Goal: Task Accomplishment & Management: Use online tool/utility

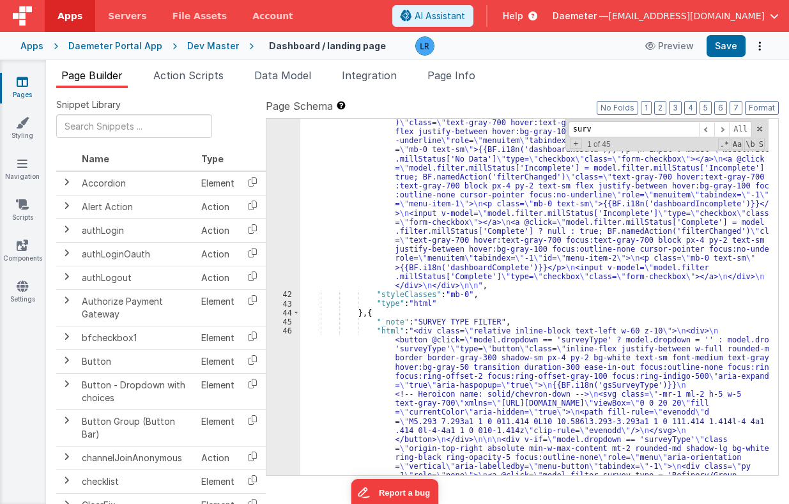
scroll to position [996, 0]
click at [664, 17] on span "[EMAIL_ADDRESS][DOMAIN_NAME]" at bounding box center [686, 16] width 157 height 13
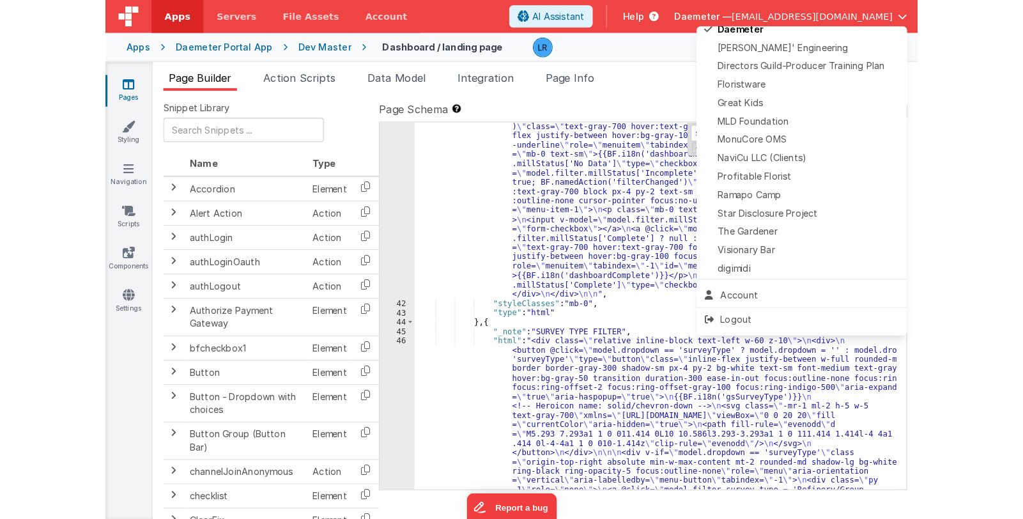
scroll to position [300, 0]
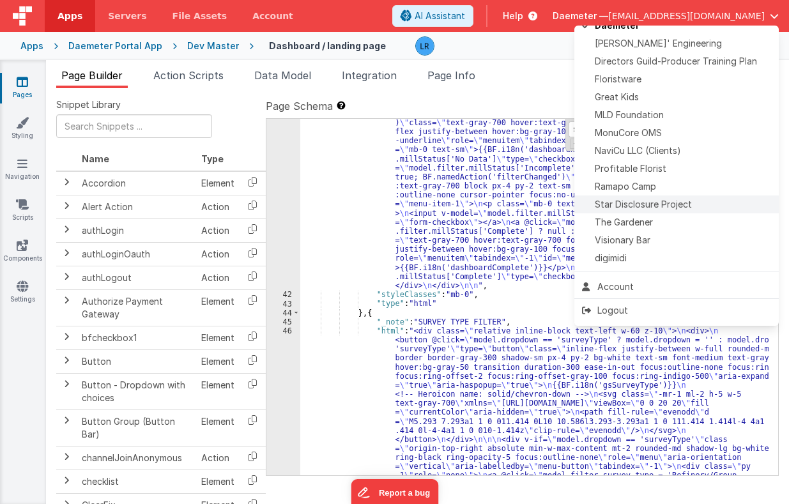
click at [704, 203] on div "Star Disclosure Project" at bounding box center [676, 204] width 189 height 13
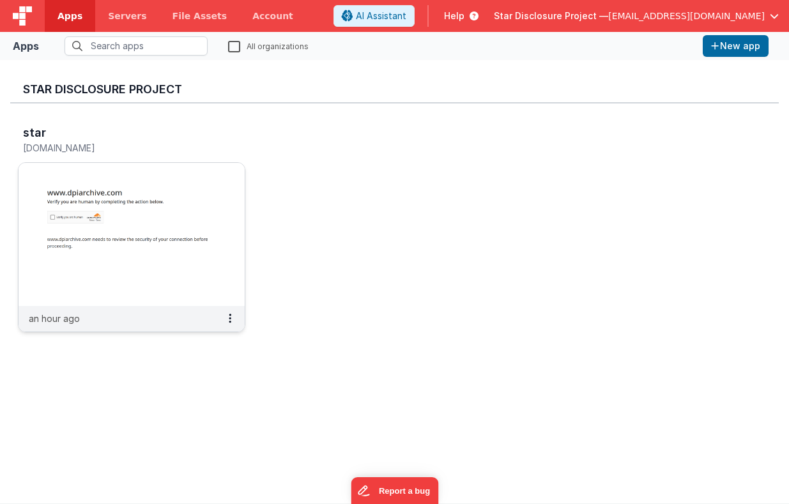
click at [199, 201] on img at bounding box center [132, 234] width 226 height 143
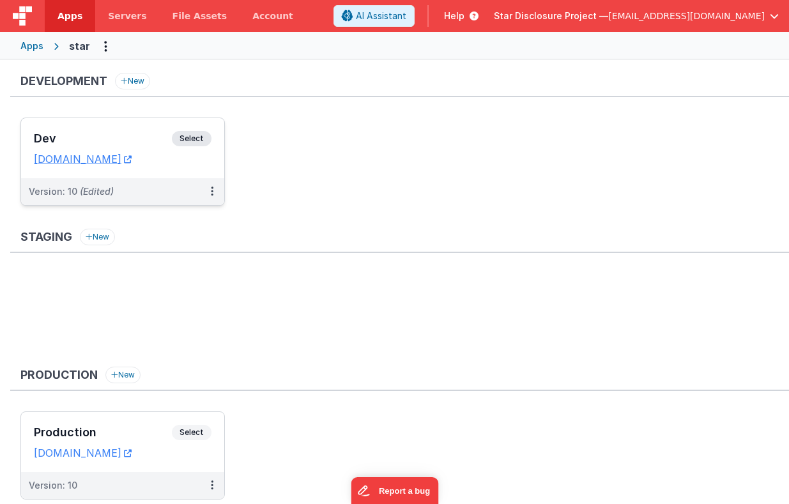
click at [153, 136] on h3 "Dev" at bounding box center [103, 138] width 138 height 13
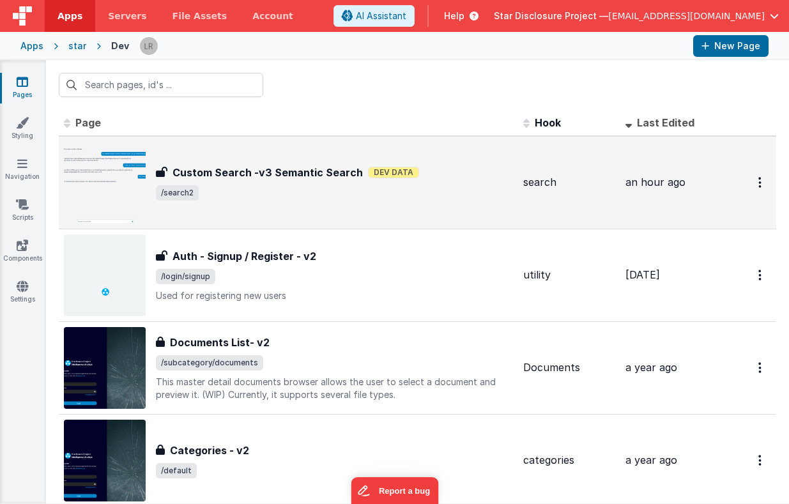
click at [473, 193] on span "/search2" at bounding box center [334, 192] width 357 height 15
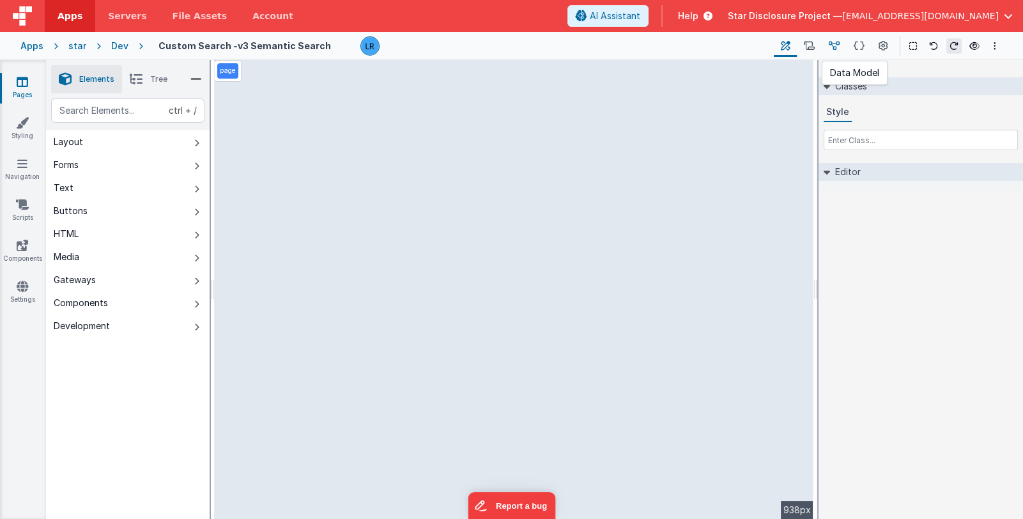
click at [788, 45] on icon at bounding box center [834, 46] width 11 height 13
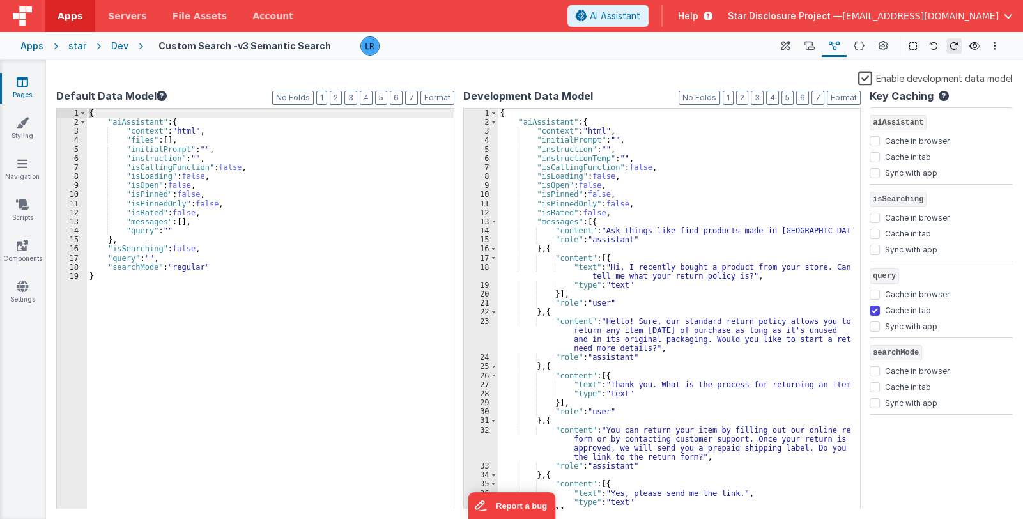
click at [788, 79] on label "Enable development data model" at bounding box center [935, 77] width 155 height 15
click at [0, 0] on input "Enable development data model" at bounding box center [0, 0] width 0 height 0
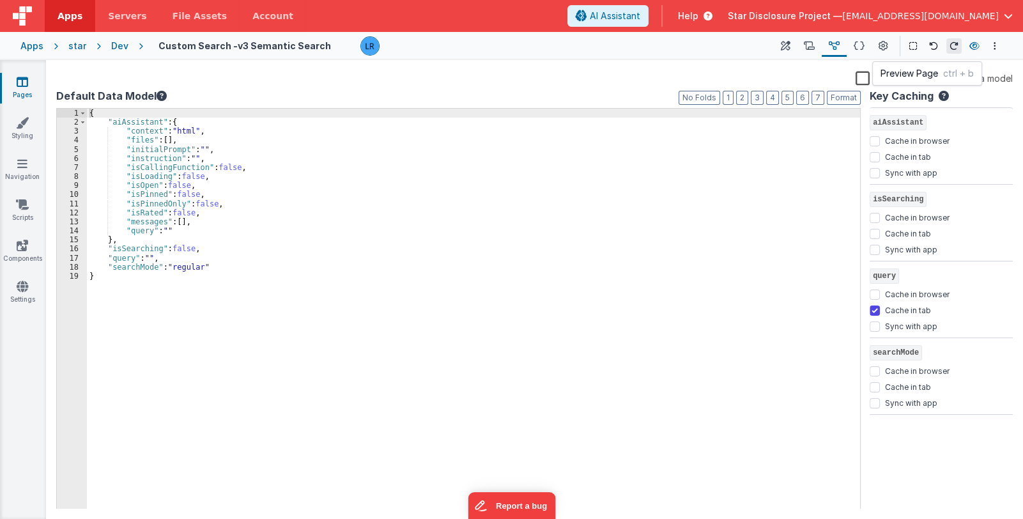
click at [788, 51] on button at bounding box center [974, 46] width 15 height 18
click at [787, 43] on icon at bounding box center [786, 46] width 10 height 13
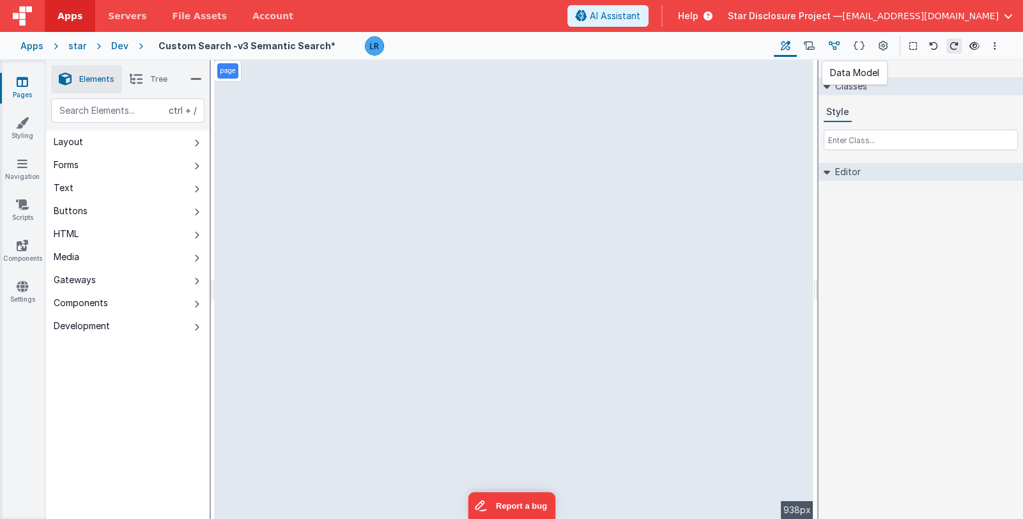
click at [788, 47] on button at bounding box center [834, 46] width 25 height 22
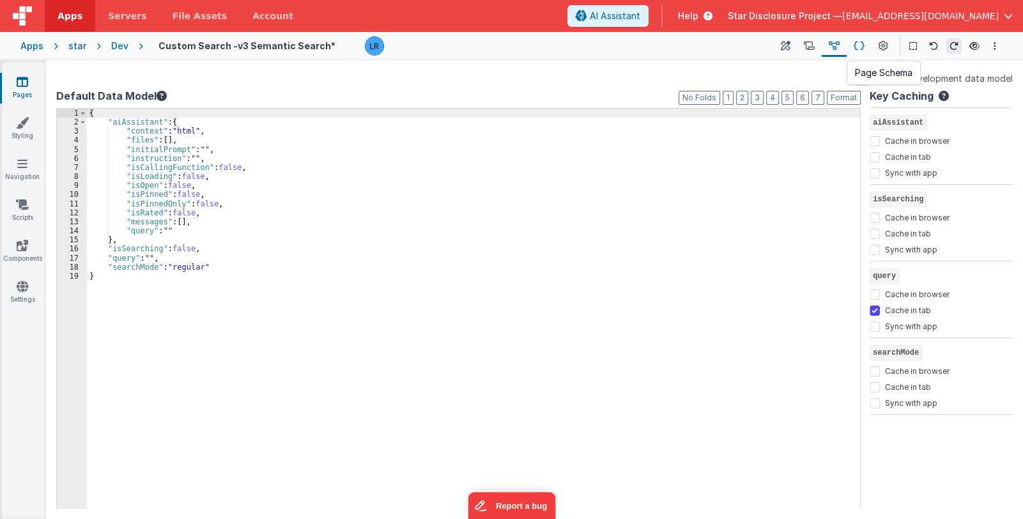
click at [788, 43] on icon at bounding box center [859, 46] width 11 height 13
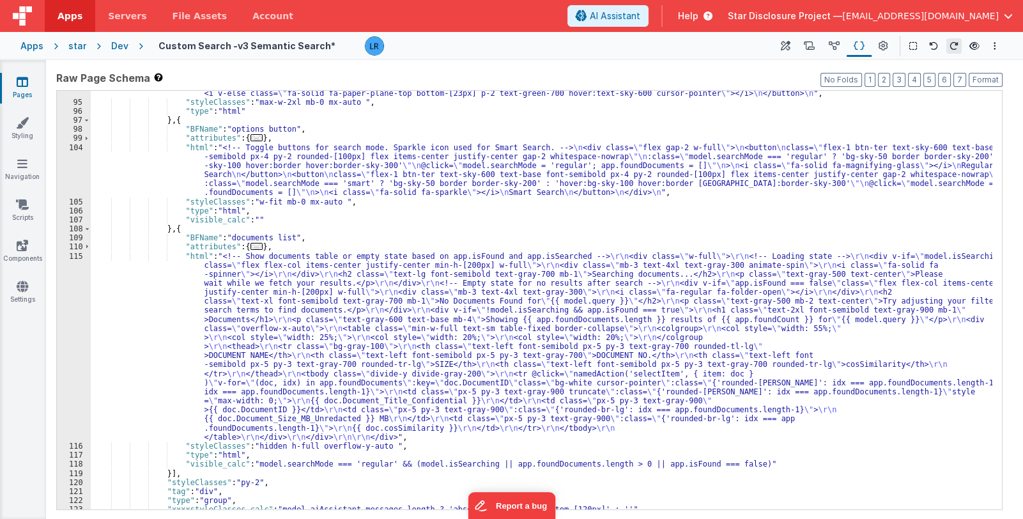
scroll to position [1064, 0]
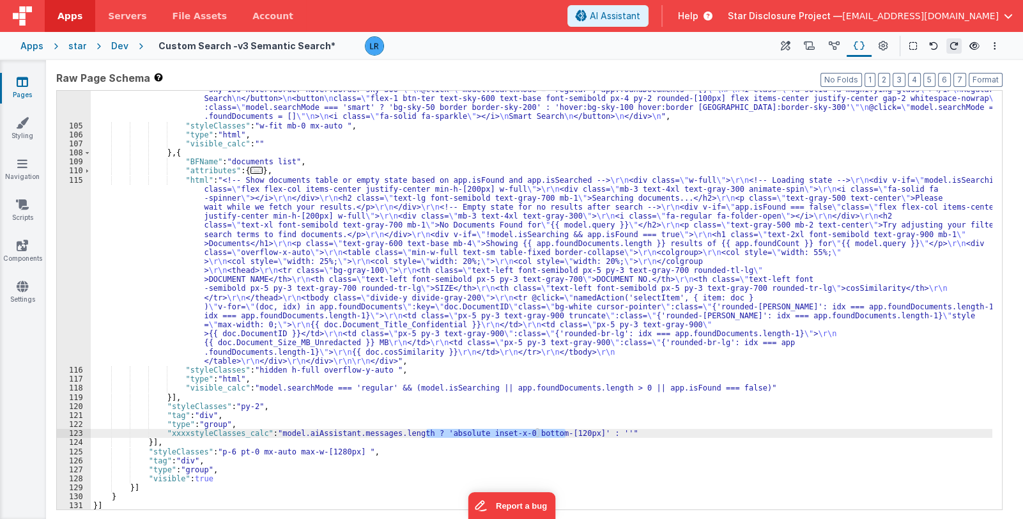
drag, startPoint x: 426, startPoint y: 432, endPoint x: 564, endPoint y: 431, distance: 138.6
click at [564, 431] on div ""html" : "<!-- Toggle buttons for search mode. Sparkle icon used for Smart Sear…" at bounding box center [542, 308] width 902 height 482
click at [249, 407] on div ""html" : "<!-- Toggle buttons for search mode. Sparkle icon used for Smart Sear…" at bounding box center [542, 308] width 902 height 482
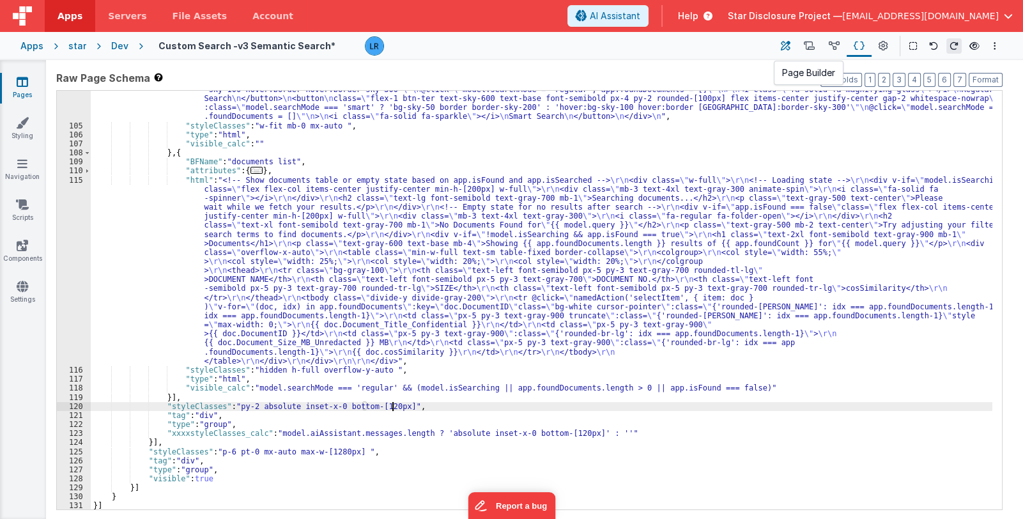
click at [786, 46] on icon at bounding box center [786, 46] width 10 height 13
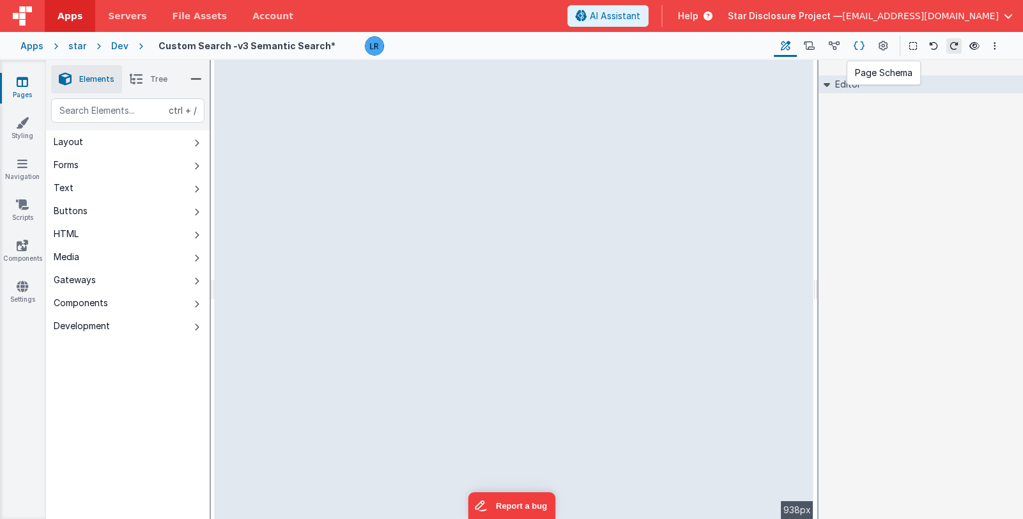
click at [788, 45] on icon at bounding box center [859, 46] width 11 height 13
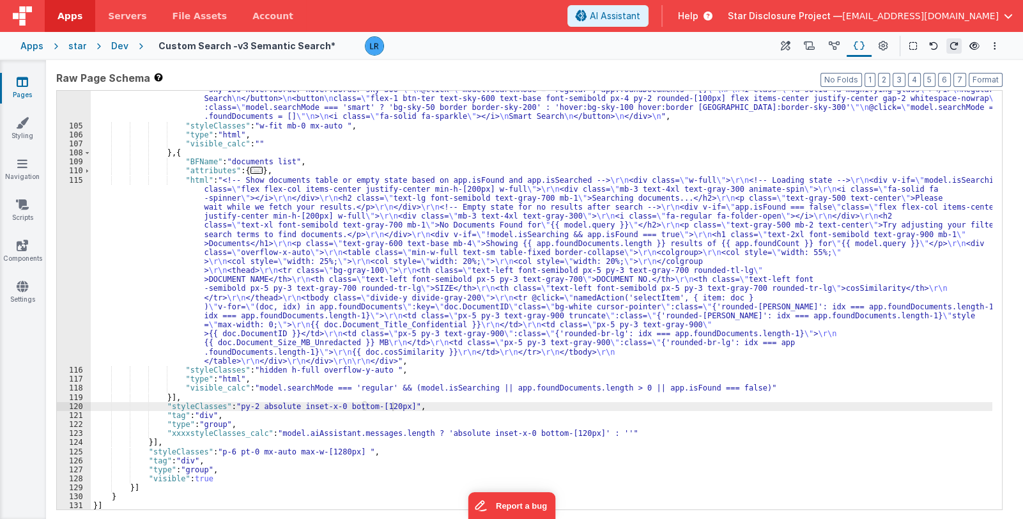
click at [442, 410] on div ""html" : "<!-- Toggle buttons for search mode. Sparkle icon used for Smart Sear…" at bounding box center [542, 308] width 902 height 482
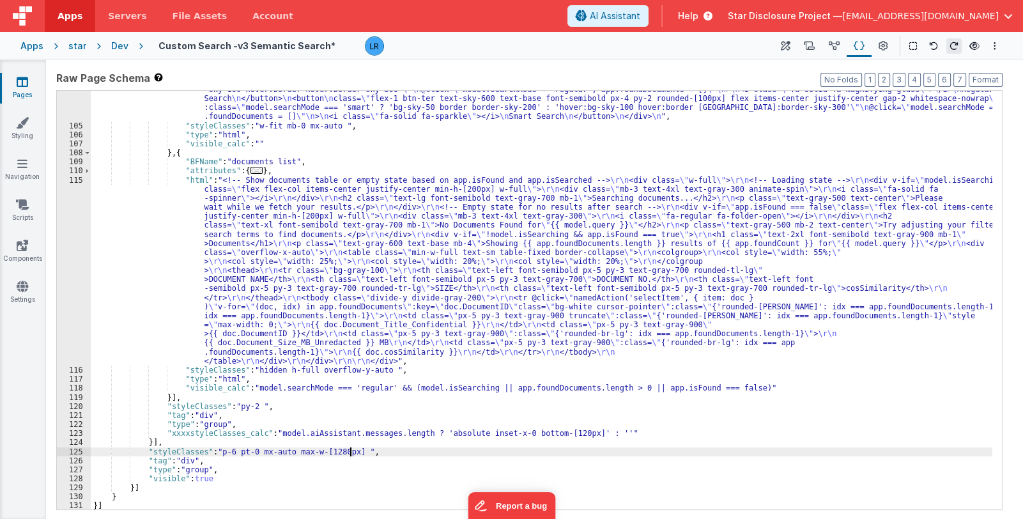
click at [349, 449] on div ""html" : "<!-- Toggle buttons for search mode. Sparkle icon used for Smart Sear…" at bounding box center [542, 308] width 902 height 482
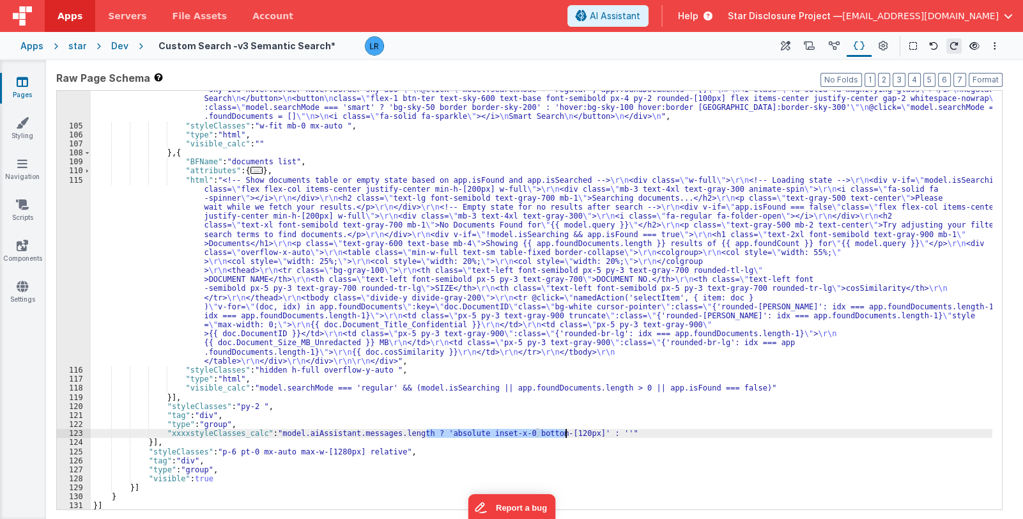
drag, startPoint x: 425, startPoint y: 433, endPoint x: 567, endPoint y: 433, distance: 141.8
click at [567, 433] on div ""html" : "<!-- Toggle buttons for search mode. Sparkle icon used for Smart Sear…" at bounding box center [542, 308] width 902 height 482
click at [252, 406] on div ""html" : "<!-- Toggle buttons for search mode. Sparkle icon used for Smart Sear…" at bounding box center [542, 308] width 902 height 482
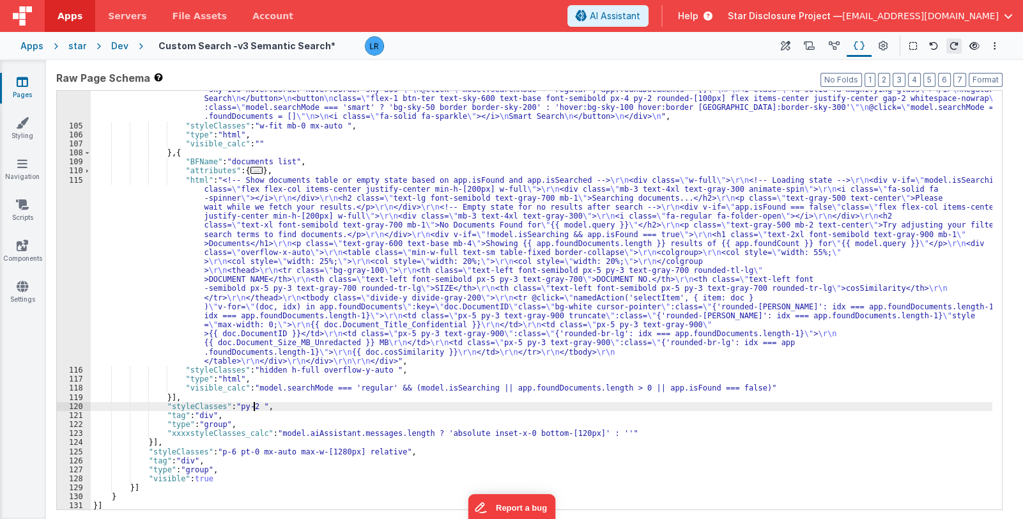
click at [253, 407] on div ""html" : "<!-- Toggle buttons for search mode. Sparkle icon used for Smart Sear…" at bounding box center [542, 308] width 902 height 482
drag, startPoint x: 254, startPoint y: 406, endPoint x: 294, endPoint y: 404, distance: 39.6
click at [294, 404] on div ""html" : "<!-- Toggle buttons for search mode. Sparkle icon used for Smart Sear…" at bounding box center [542, 308] width 902 height 482
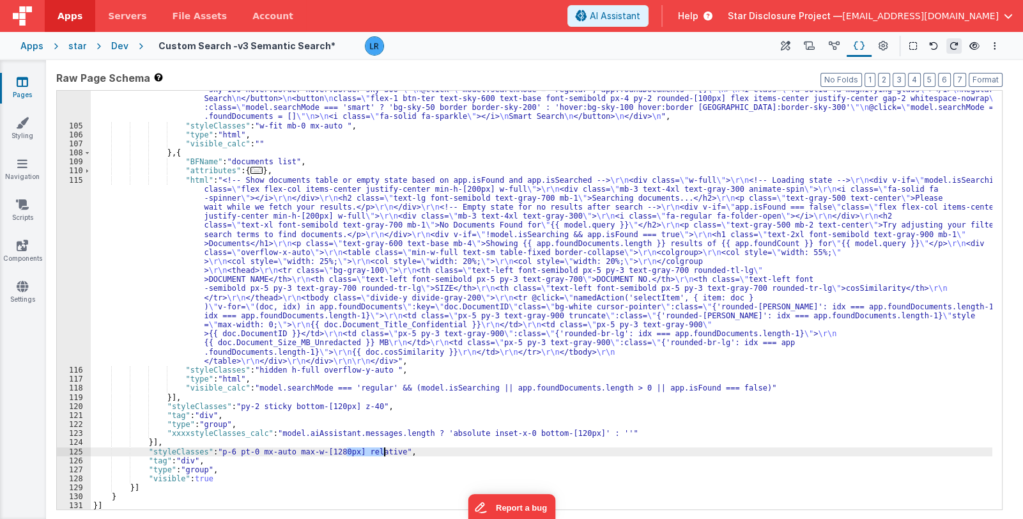
drag, startPoint x: 345, startPoint y: 452, endPoint x: 383, endPoint y: 450, distance: 38.4
click at [383, 450] on div ""html" : "<!-- Toggle buttons for search mode. Sparkle icon used for Smart Sear…" at bounding box center [542, 308] width 902 height 482
click at [364, 405] on div ""html" : "<!-- Toggle buttons for search mode. Sparkle icon used for Smart Sear…" at bounding box center [542, 308] width 902 height 482
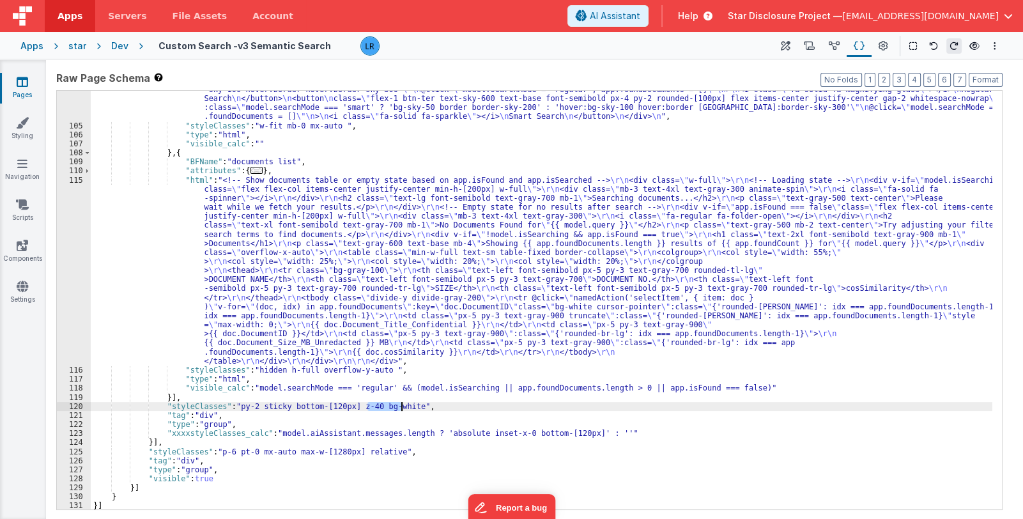
drag, startPoint x: 367, startPoint y: 408, endPoint x: 403, endPoint y: 405, distance: 35.2
click at [403, 405] on div ""html" : "<!-- Toggle buttons for search mode. Sparkle icon used for Smart Sear…" at bounding box center [542, 308] width 902 height 482
click at [428, 285] on div ""html" : "<!-- Toggle buttons for search mode. Sparkle icon used for Smart Sear…" at bounding box center [542, 308] width 902 height 482
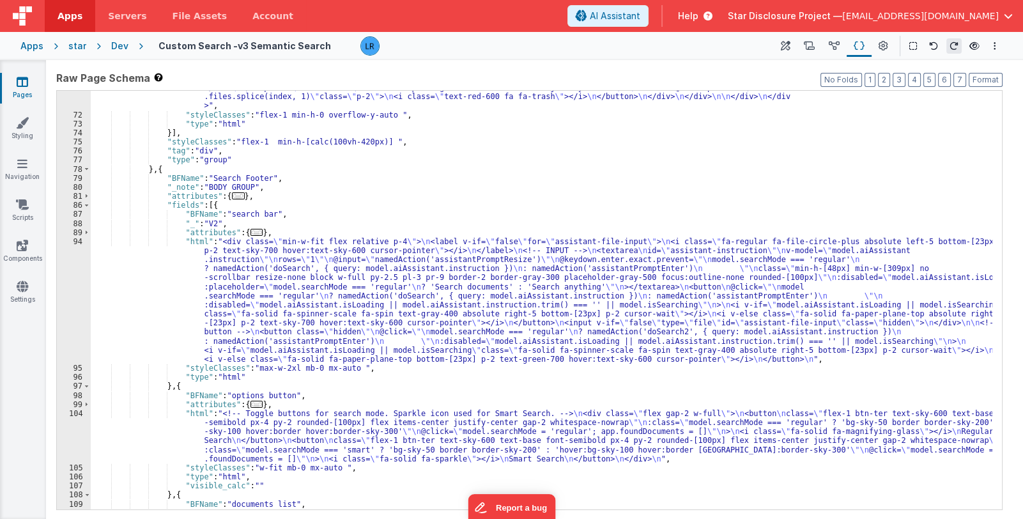
scroll to position [722, 0]
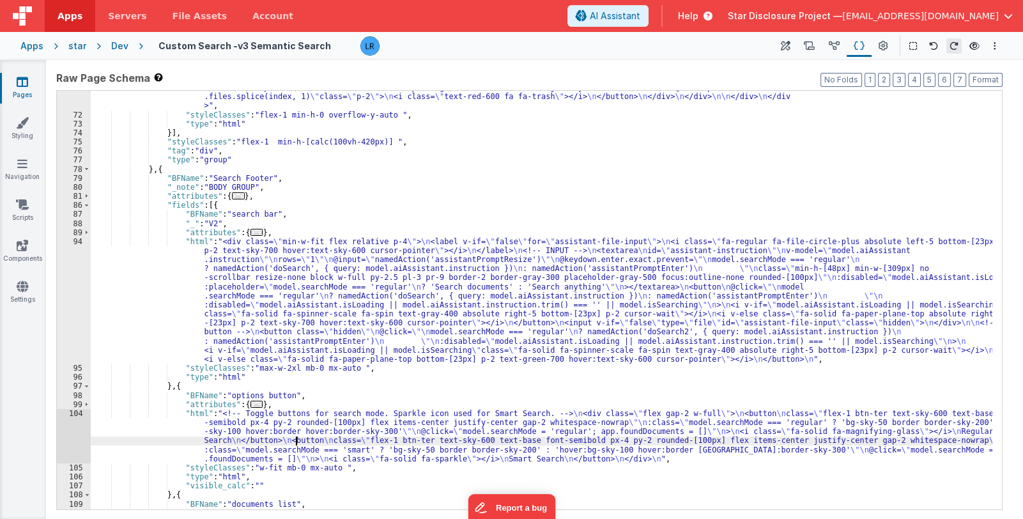
click at [295, 440] on div ""html" : "<div id= \" aiassistant \" class= \" [&_code]:text-xs [&_code]:text-w…" at bounding box center [542, 171] width 902 height 736
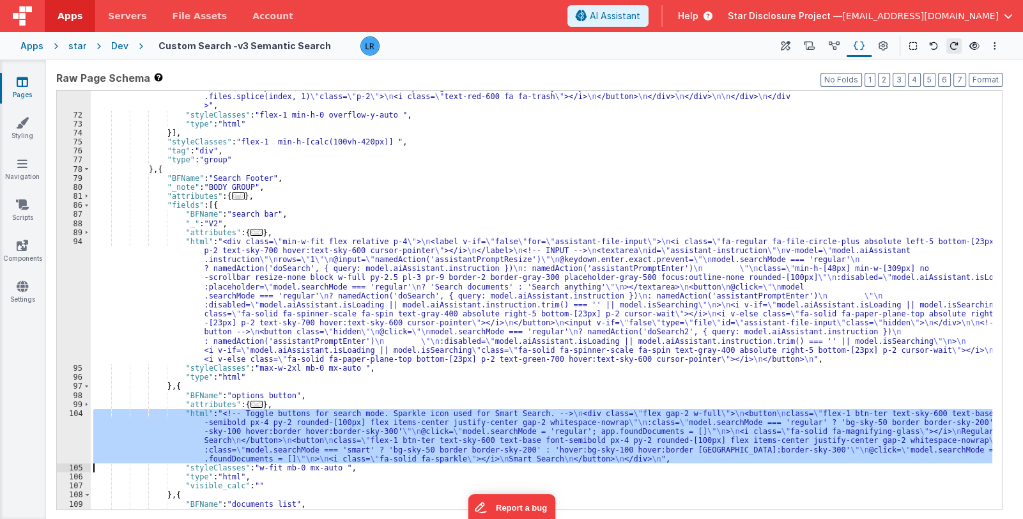
click at [77, 443] on div "104" at bounding box center [74, 436] width 34 height 54
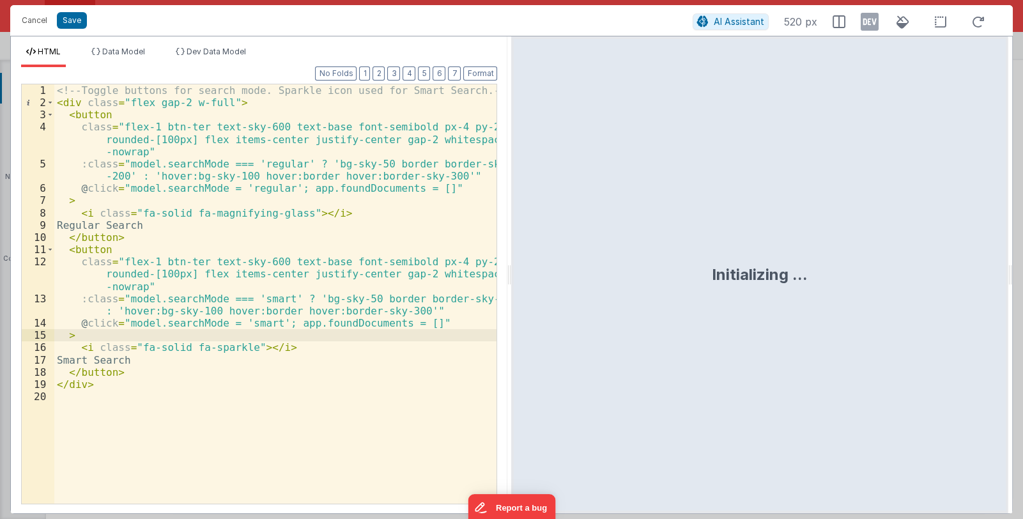
click at [247, 330] on div "<!-- Toggle buttons for search mode. Sparkle icon used for Smart Search. --> < …" at bounding box center [275, 305] width 443 height 443
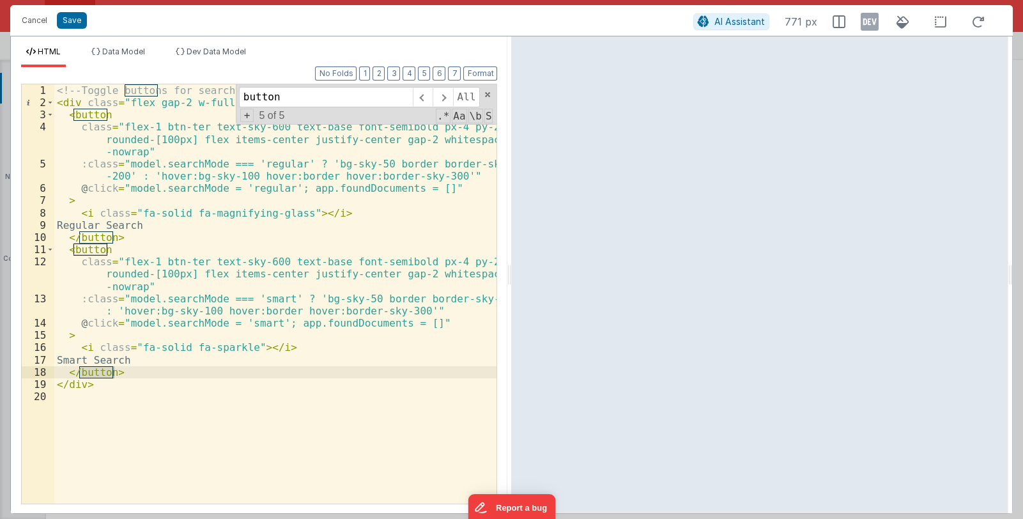
type input "button"
click at [408, 139] on div "<!-- Toggle buttons for search mode. Sparkle icon used for Smart Search. --> < …" at bounding box center [275, 305] width 443 height 443
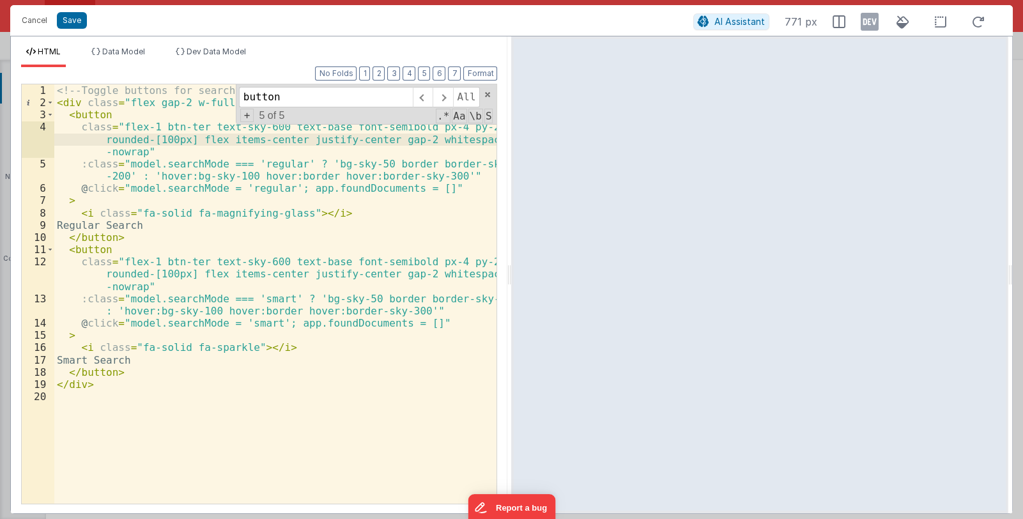
paste textarea
click at [75, 18] on button "Save" at bounding box center [72, 20] width 30 height 17
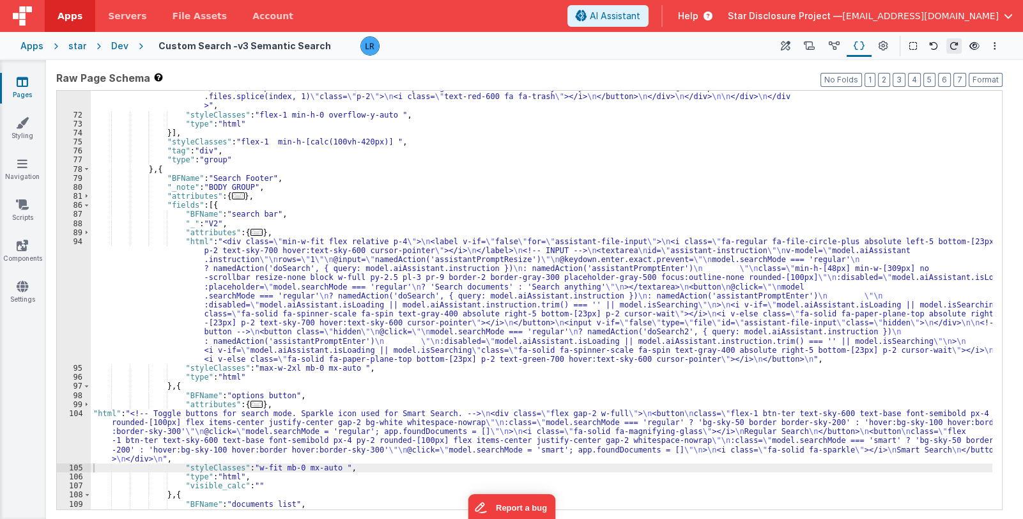
click at [267, 309] on div ""html" : "<div id= \" aiassistant \" class= \" [&_code]:text-xs [&_code]:text-w…" at bounding box center [542, 171] width 902 height 736
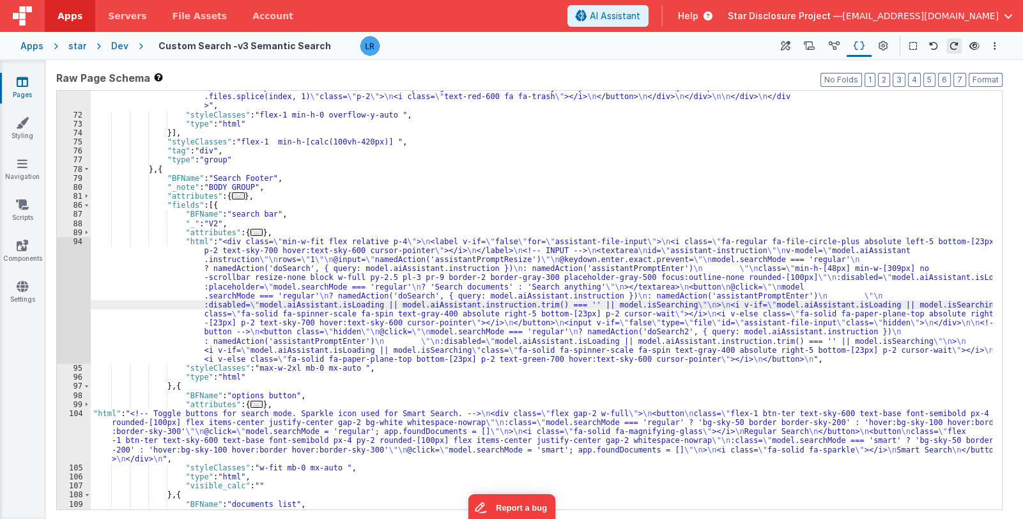
click at [68, 323] on div "94" at bounding box center [74, 300] width 34 height 127
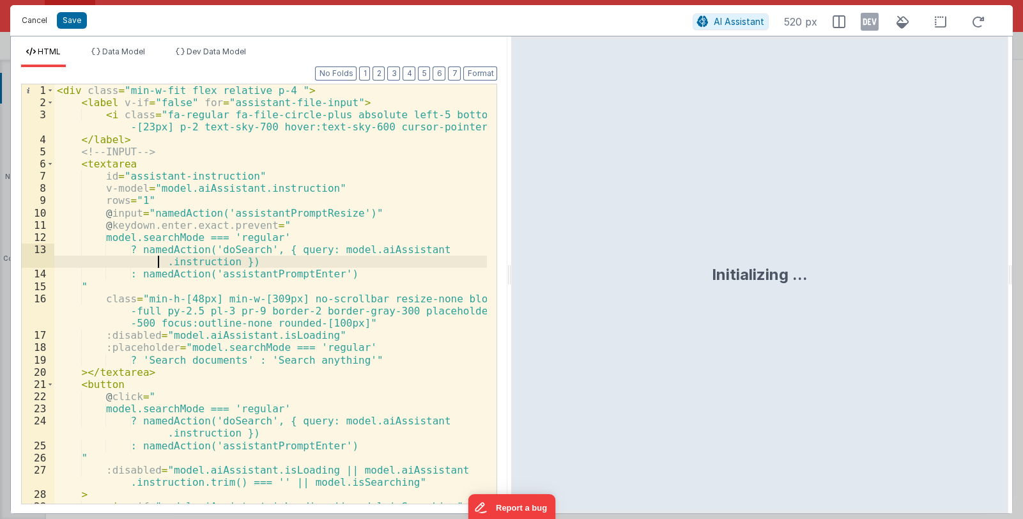
click at [25, 13] on button "Cancel" at bounding box center [34, 21] width 38 height 18
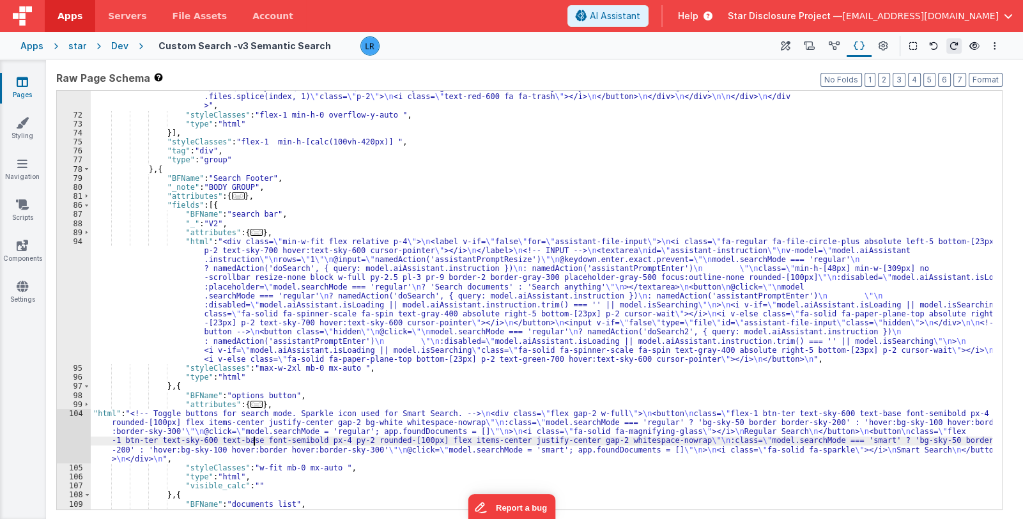
click at [252, 440] on div ""html" : "<div id= \" aiassistant \" class= \" [&_code]:text-xs [&_code]:text-w…" at bounding box center [542, 171] width 902 height 736
click at [70, 437] on div "104" at bounding box center [74, 436] width 34 height 54
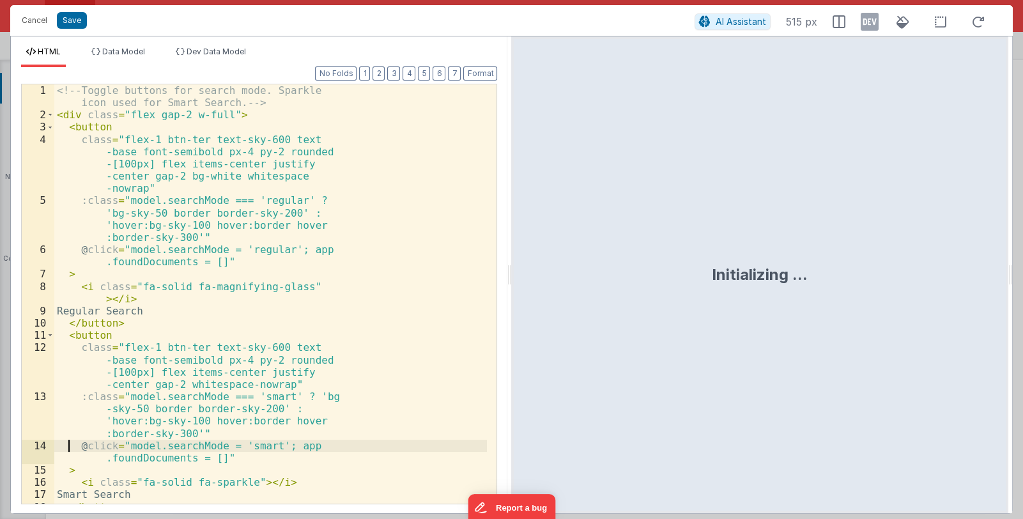
click at [70, 437] on div "<!-- Toggle buttons for search mode. Sparkle icon used for Smart Search. --> < …" at bounding box center [270, 312] width 433 height 456
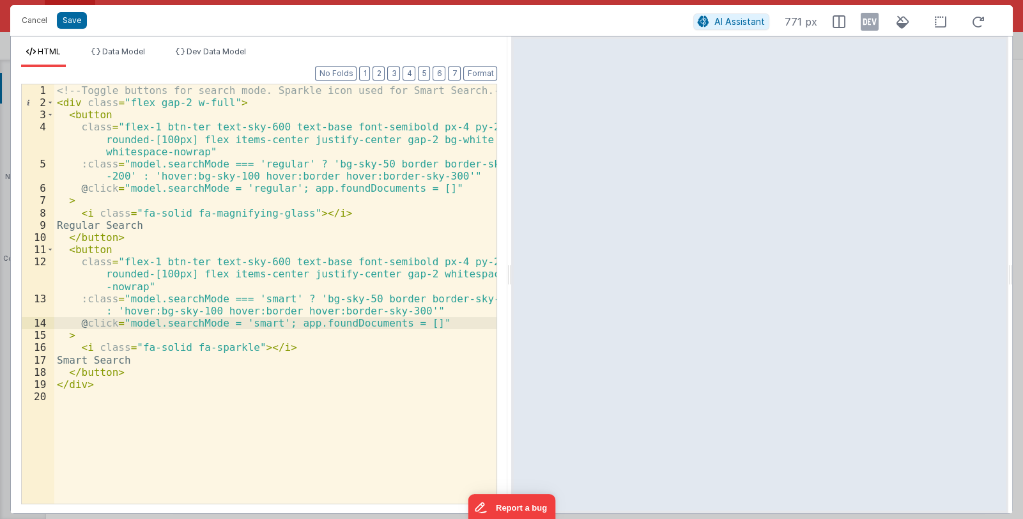
click at [408, 275] on div "<!-- Toggle buttons for search mode. Sparkle icon used for Smart Search. --> < …" at bounding box center [275, 305] width 443 height 443
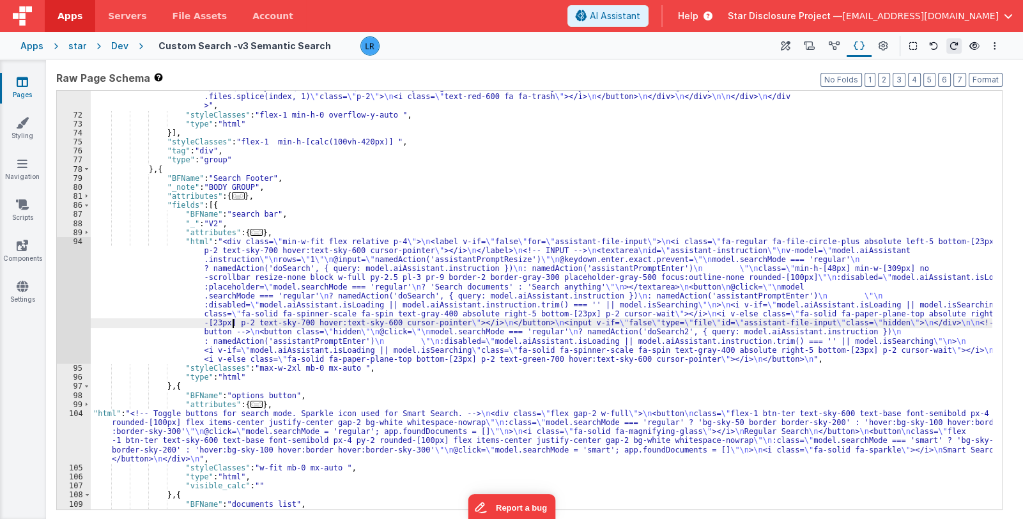
click at [231, 321] on div ""html" : "<div id= \" aiassistant \" class= \" [&_code]:text-xs [&_code]:text-w…" at bounding box center [542, 171] width 902 height 736
click at [68, 331] on div "94" at bounding box center [74, 300] width 34 height 127
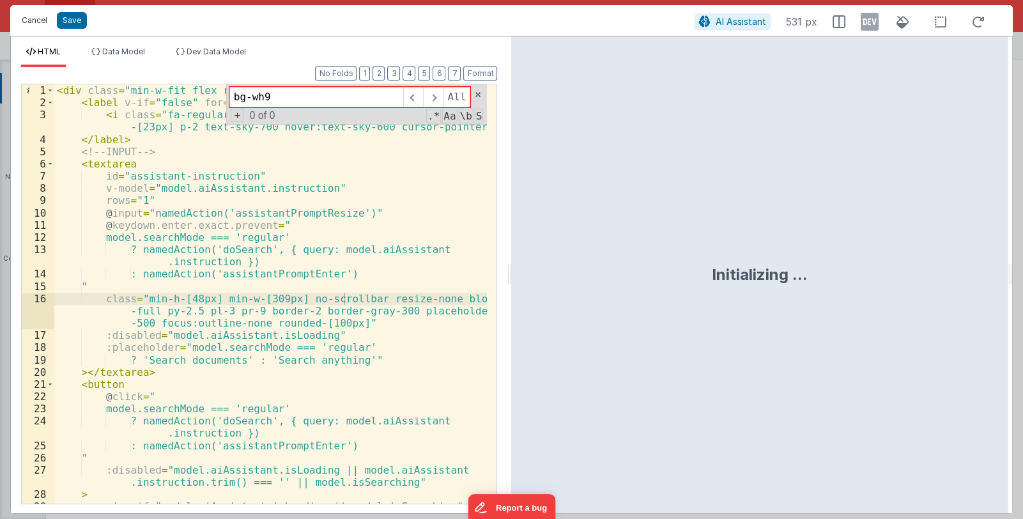
type input "bg-wh9"
click at [38, 19] on button "Cancel" at bounding box center [34, 21] width 38 height 18
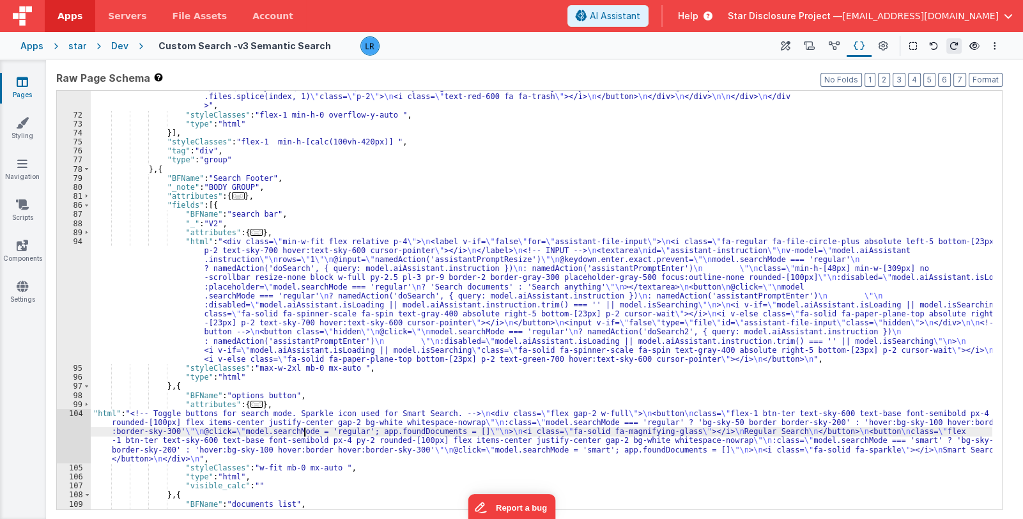
click at [303, 433] on div ""html" : "<div id= \" aiassistant \" class= \" [&_code]:text-xs [&_code]:text-w…" at bounding box center [542, 171] width 902 height 736
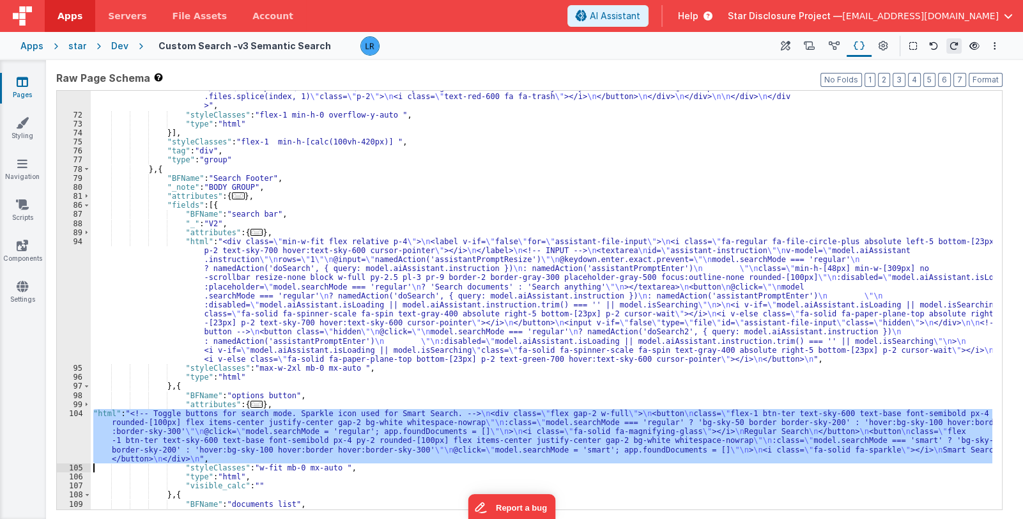
click at [72, 440] on div "104" at bounding box center [74, 436] width 34 height 54
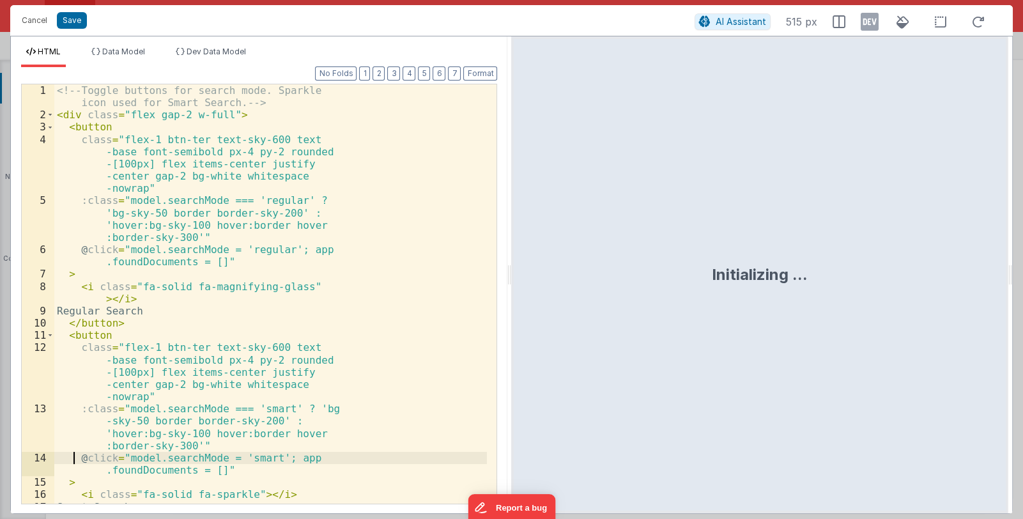
click at [223, 332] on div "<!-- Toggle buttons for search mode. Sparkle icon used for Smart Search. --> < …" at bounding box center [270, 312] width 433 height 456
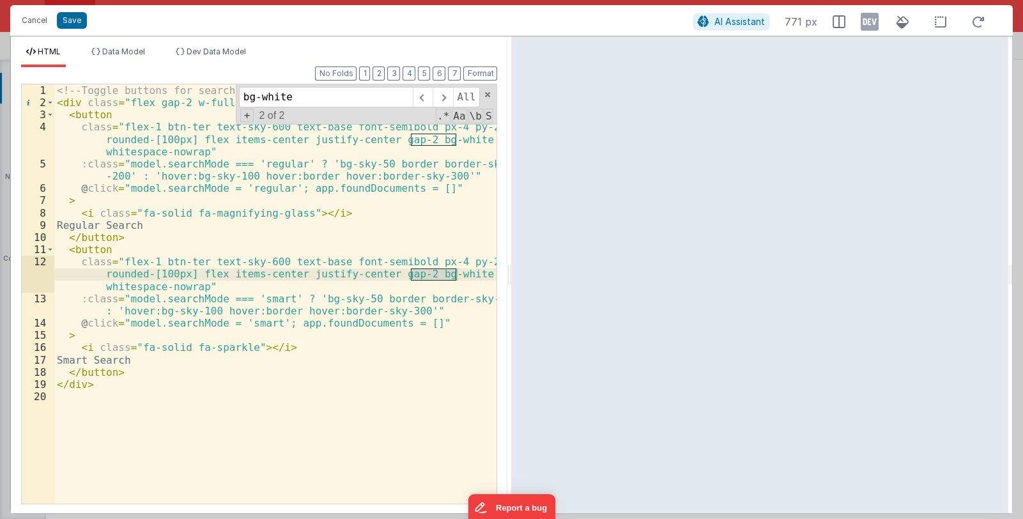
type input "bg-white"
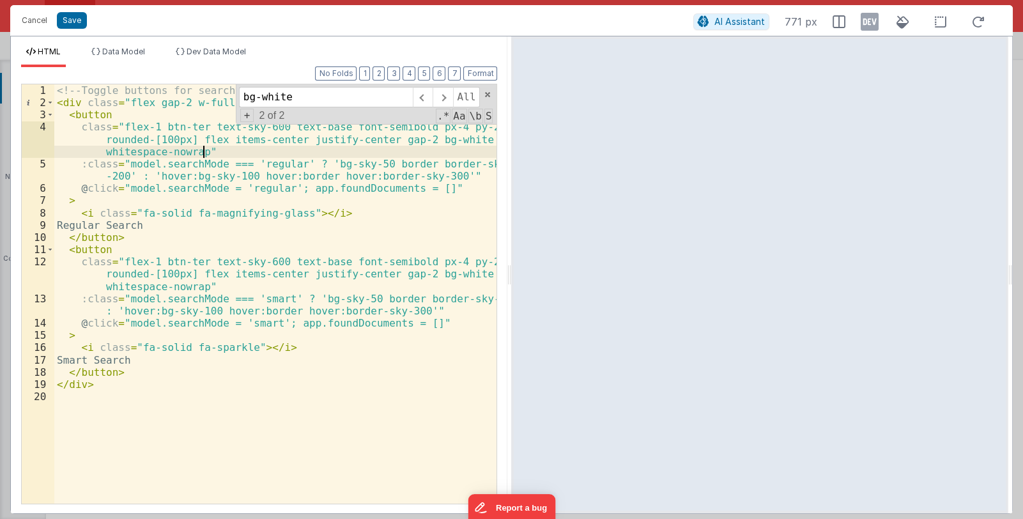
click at [439, 150] on div "<!-- Toggle buttons for search mode. Sparkle icon used for Smart Search. --> < …" at bounding box center [275, 305] width 443 height 443
drag, startPoint x: 443, startPoint y: 141, endPoint x: 457, endPoint y: 141, distance: 14.7
click at [457, 141] on div "<!-- Toggle buttons for search mode. Sparkle icon used for Smart Search. --> < …" at bounding box center [275, 305] width 443 height 443
drag, startPoint x: 428, startPoint y: 138, endPoint x: 478, endPoint y: 139, distance: 49.9
click at [478, 139] on div "<!-- Toggle buttons for search mode. Sparkle icon used for Smart Search. --> < …" at bounding box center [275, 305] width 443 height 443
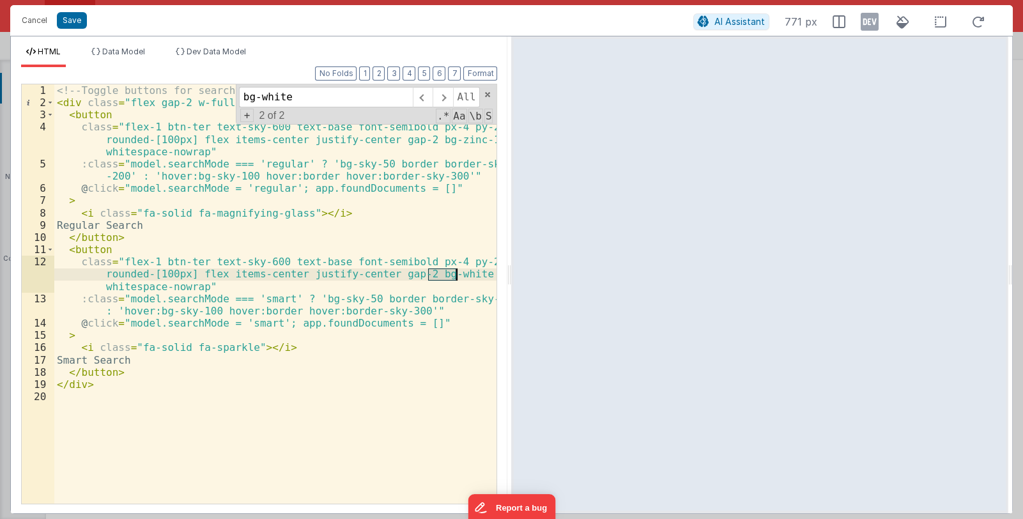
drag, startPoint x: 427, startPoint y: 275, endPoint x: 457, endPoint y: 275, distance: 30.0
click at [457, 275] on div "<!-- Toggle buttons for search mode. Sparkle icon used for Smart Search. --> < …" at bounding box center [275, 305] width 443 height 443
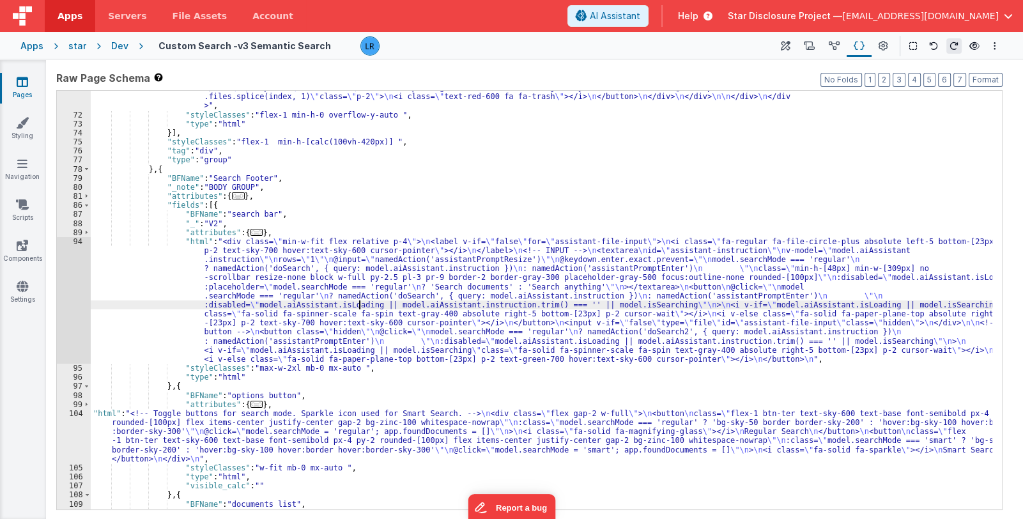
click at [359, 306] on div ""html" : "<div id= \" aiassistant \" class= \" [&_code]:text-xs [&_code]:text-w…" at bounding box center [542, 171] width 902 height 736
click at [76, 325] on div "94" at bounding box center [74, 300] width 34 height 127
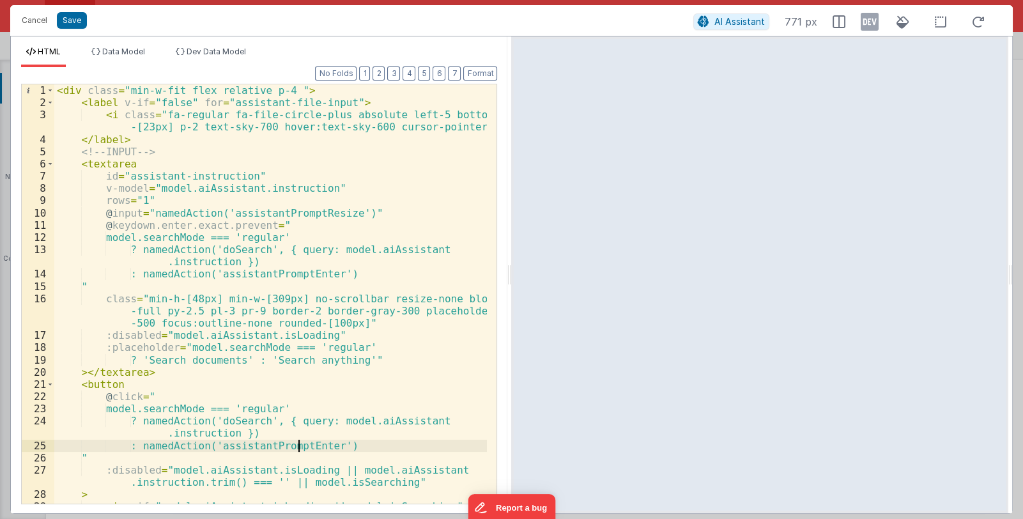
click at [300, 440] on div "< div class = "min-w-fit flex relative p-4 " > < label v-if = "false" for = "as…" at bounding box center [270, 318] width 433 height 468
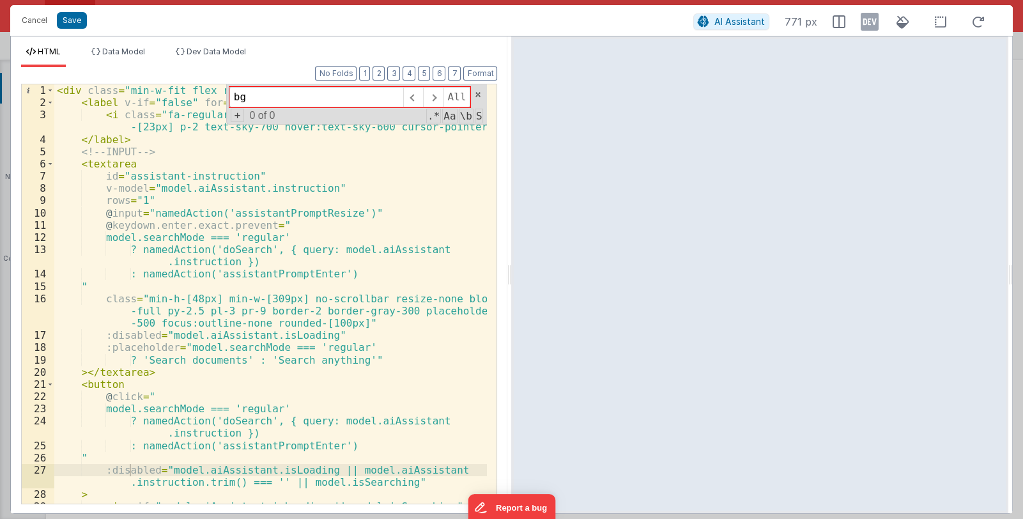
type input "b"
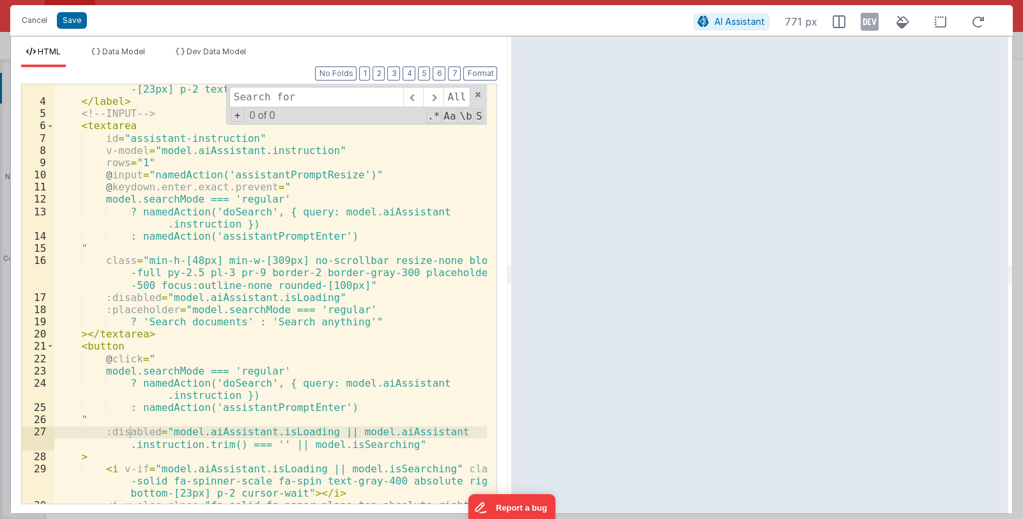
click at [329, 329] on div "< i class = "fa-regular fa-file-circle-plus absolute left-5 bottom -[23px] p-2 …" at bounding box center [270, 305] width 433 height 468
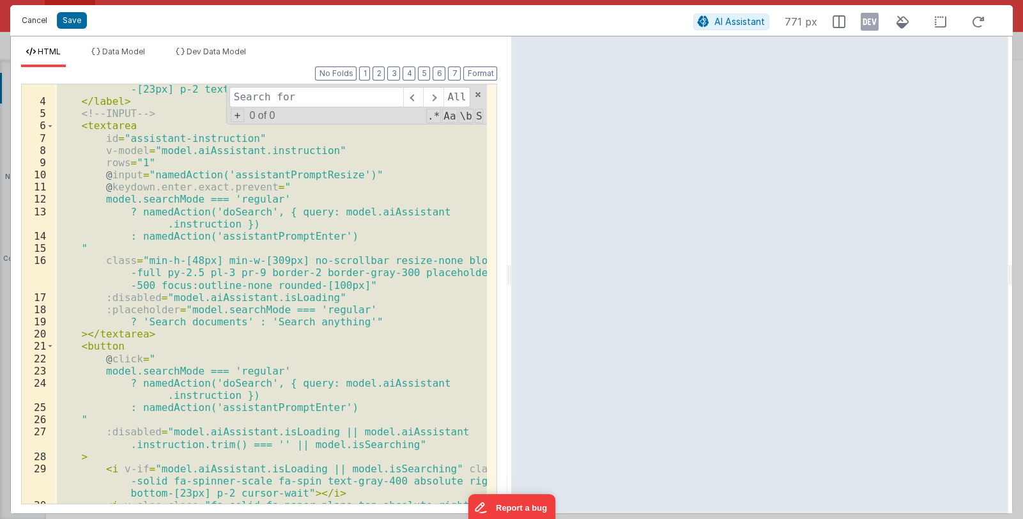
click at [32, 21] on button "Cancel" at bounding box center [34, 21] width 38 height 18
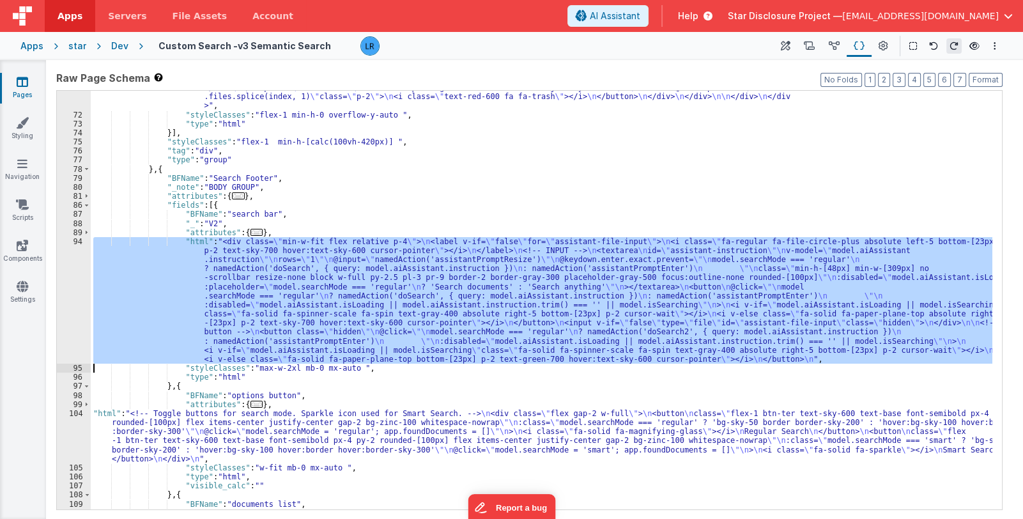
click at [244, 336] on div ""html" : "<div id= \" aiassistant \" class= \" [&_code]:text-xs [&_code]:text-w…" at bounding box center [542, 300] width 902 height 418
click at [64, 334] on div "94" at bounding box center [74, 300] width 34 height 127
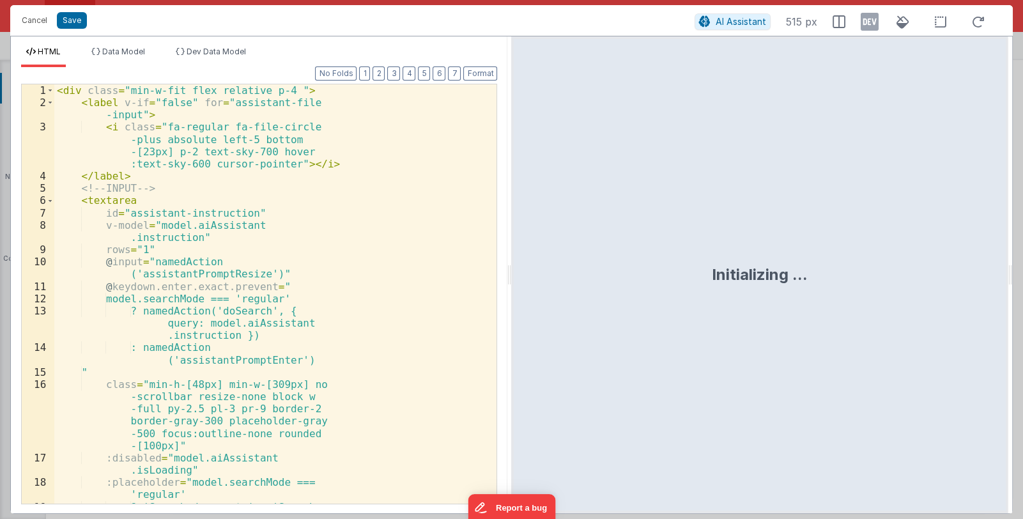
click at [64, 334] on div "< div class = "min-w-fit flex relative p-4 " > < label v-if = "false" for = "as…" at bounding box center [270, 312] width 433 height 456
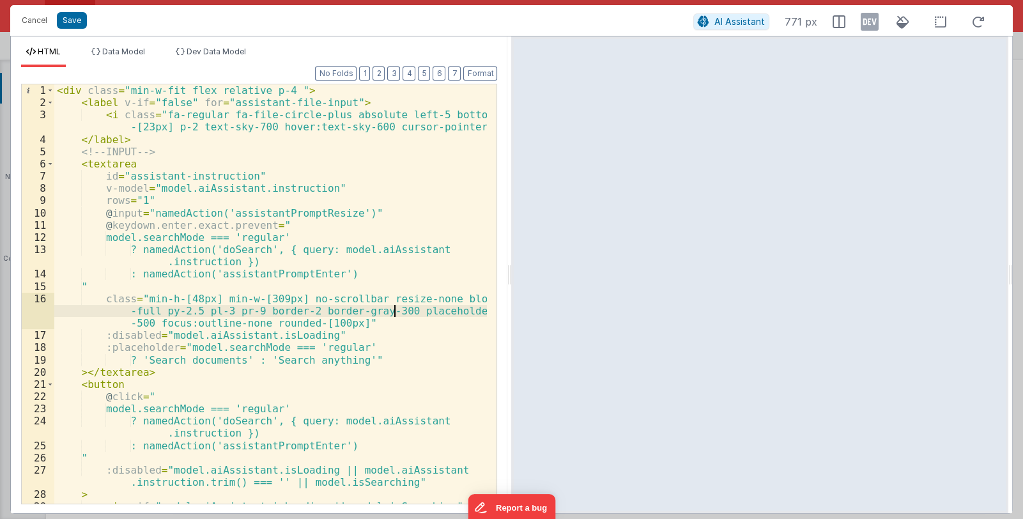
click at [392, 311] on div "< div class = "min-w-fit flex relative p-4 " > < label v-if = "false" for = "as…" at bounding box center [270, 318] width 433 height 468
click at [394, 314] on div "< div class = "min-w-fit flex relative p-4 " > < label v-if = "false" for = "as…" at bounding box center [270, 318] width 433 height 468
click at [68, 18] on button "Save" at bounding box center [72, 20] width 30 height 17
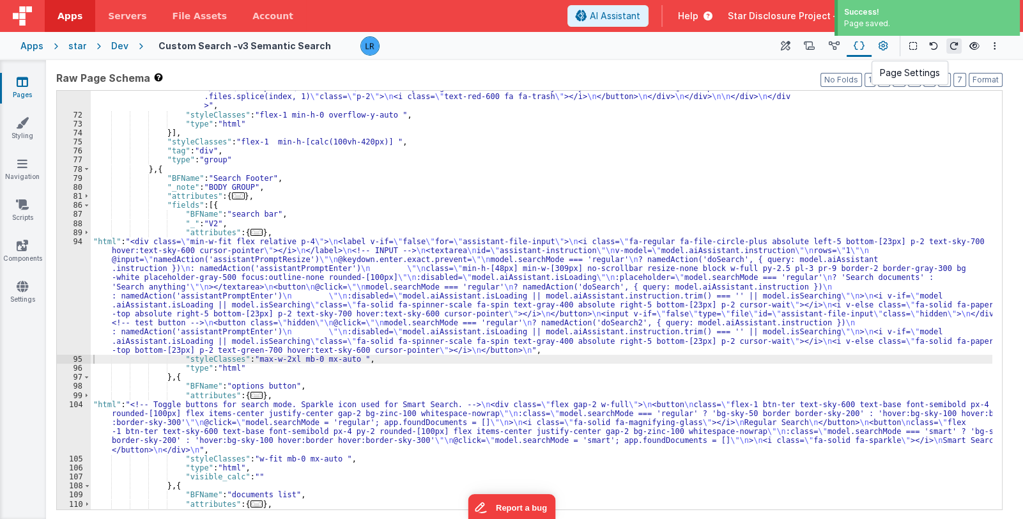
click at [788, 43] on icon at bounding box center [884, 46] width 10 height 13
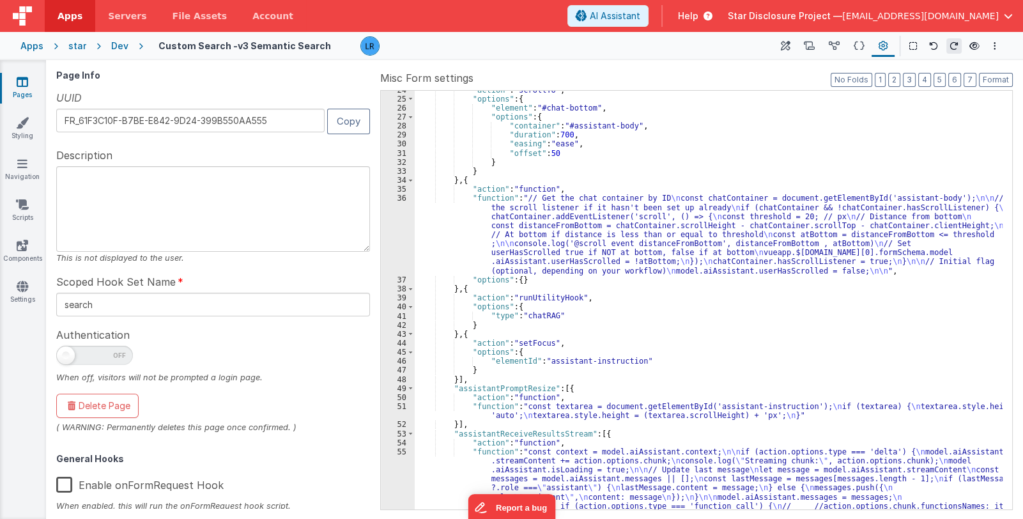
scroll to position [227, 0]
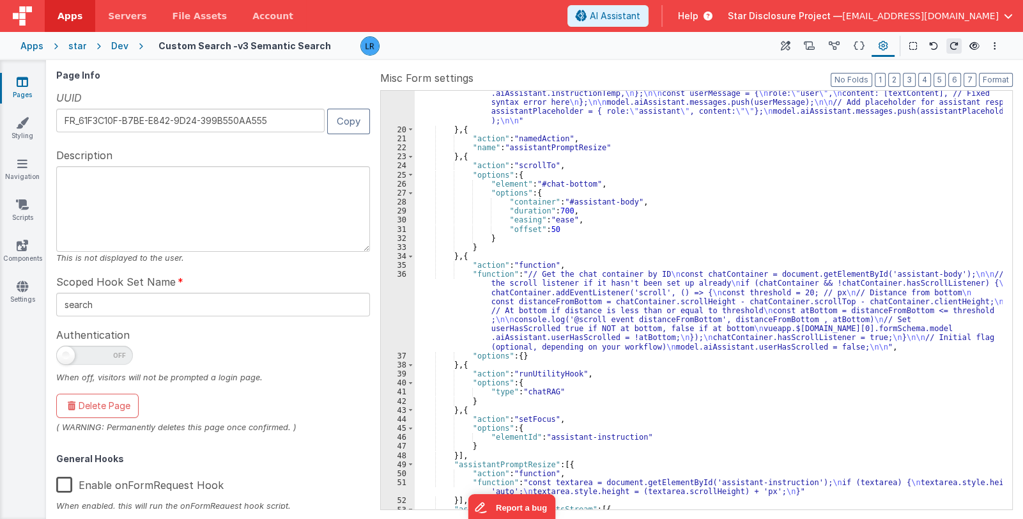
click at [473, 164] on div ""function" : "var event = action.options.event; \n\n model.aiAssistant.streamCo…" at bounding box center [709, 290] width 588 height 528
click at [786, 42] on icon at bounding box center [786, 46] width 10 height 13
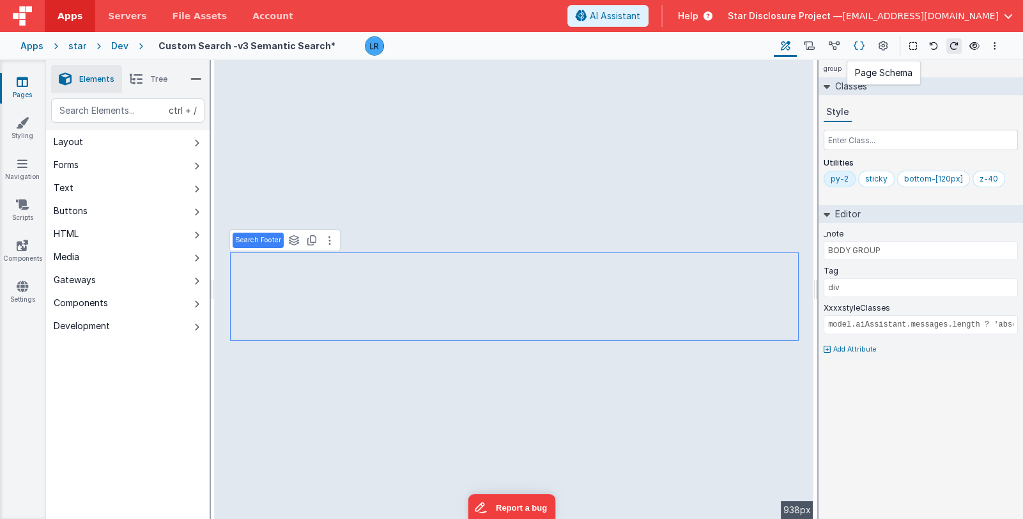
click at [788, 42] on icon at bounding box center [859, 46] width 11 height 13
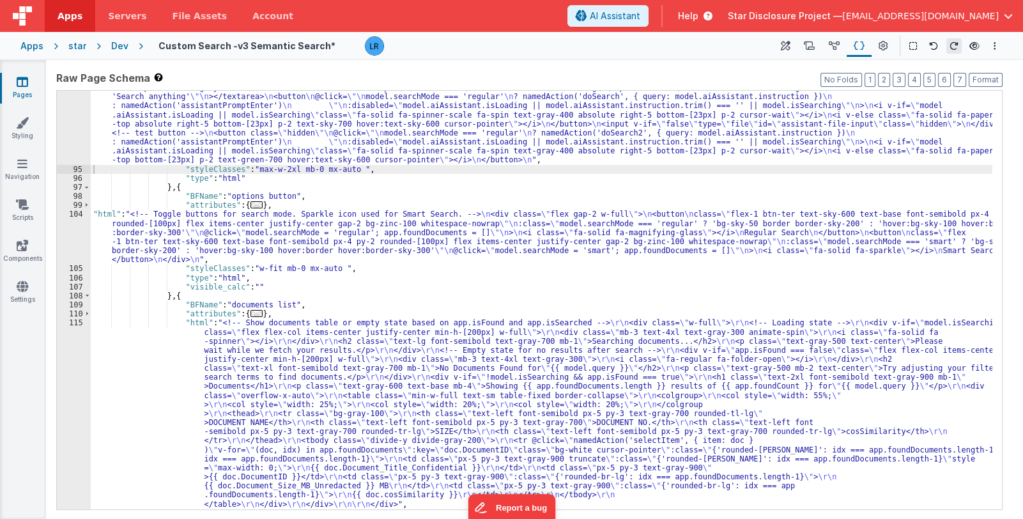
scroll to position [1056, 0]
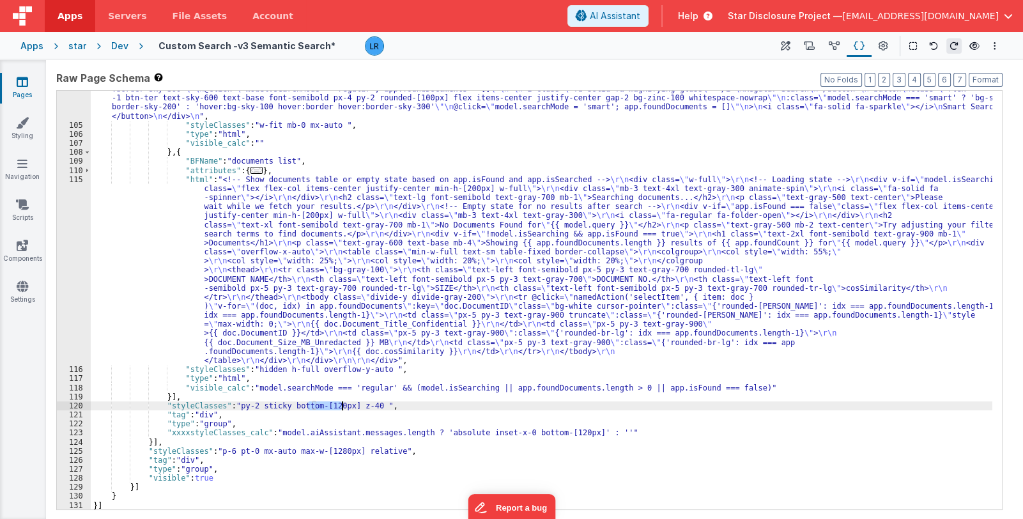
drag, startPoint x: 308, startPoint y: 406, endPoint x: 342, endPoint y: 404, distance: 33.9
click at [342, 404] on div ""html" : "<!-- Toggle buttons for search mode. Sparkle icon used for Smart Sear…" at bounding box center [542, 307] width 902 height 482
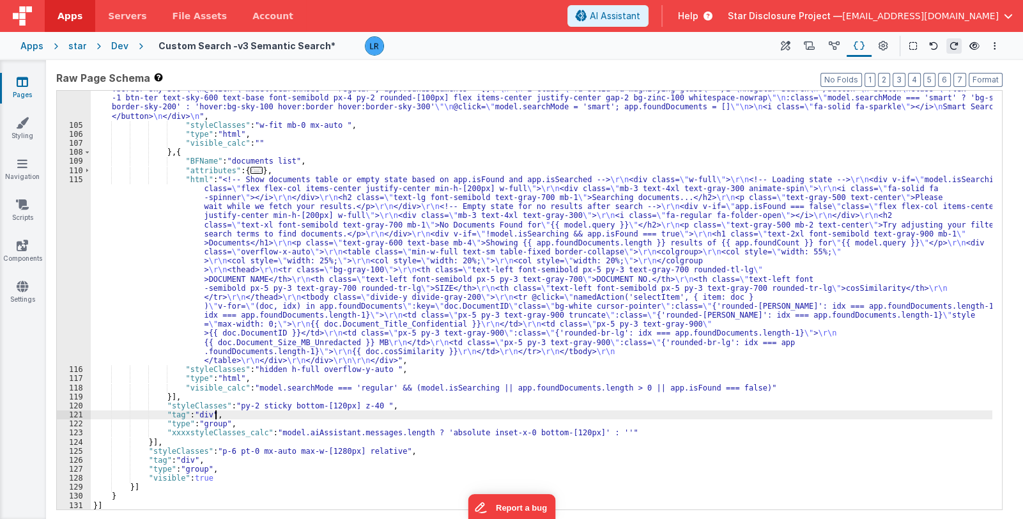
click at [323, 413] on div ""html" : "<!-- Toggle buttons for search mode. Sparkle icon used for Smart Sear…" at bounding box center [542, 307] width 902 height 482
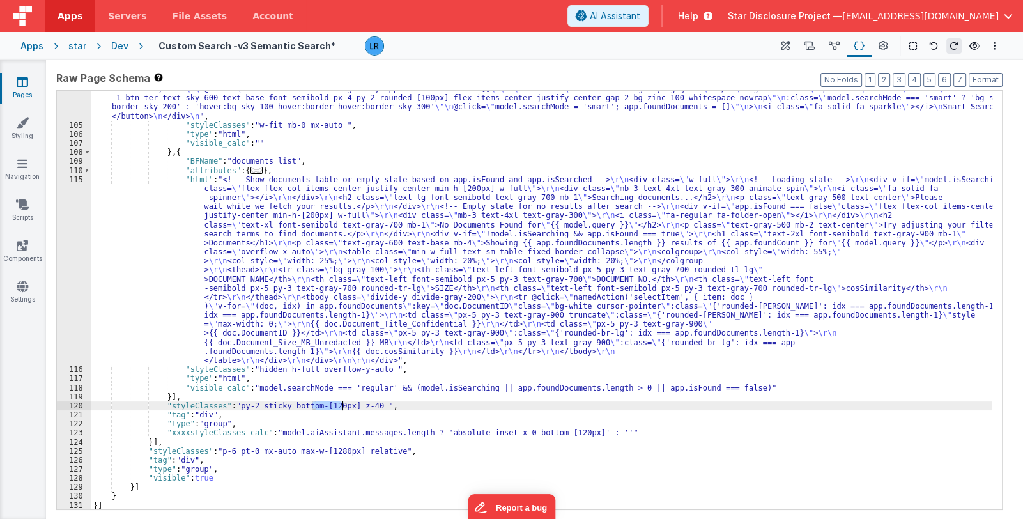
drag, startPoint x: 312, startPoint y: 408, endPoint x: 344, endPoint y: 407, distance: 32.0
click at [344, 407] on div ""html" : "<!-- Toggle buttons for search mode. Sparkle icon used for Smart Sear…" at bounding box center [542, 307] width 902 height 482
click at [788, 46] on icon at bounding box center [859, 46] width 11 height 13
click at [788, 46] on button at bounding box center [834, 46] width 25 height 22
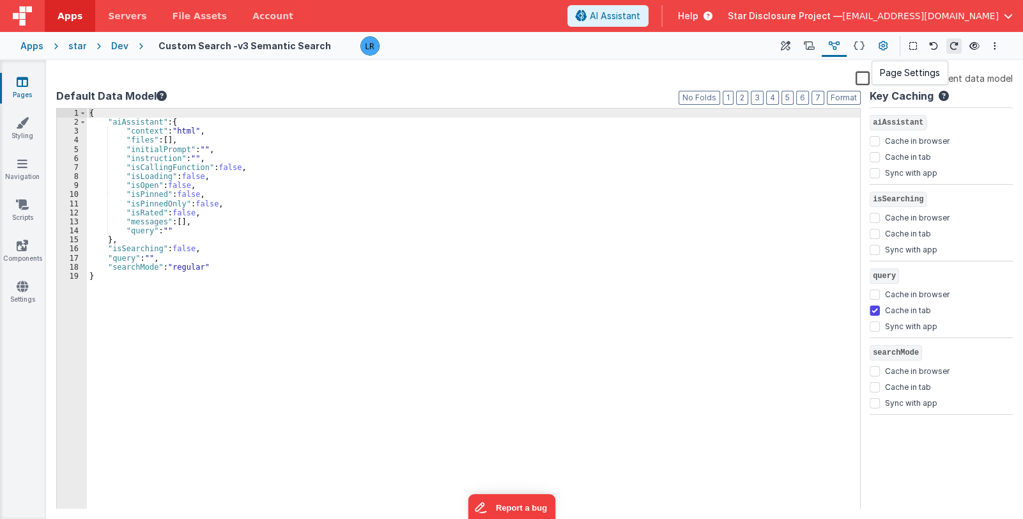
click at [788, 48] on icon at bounding box center [884, 46] width 10 height 13
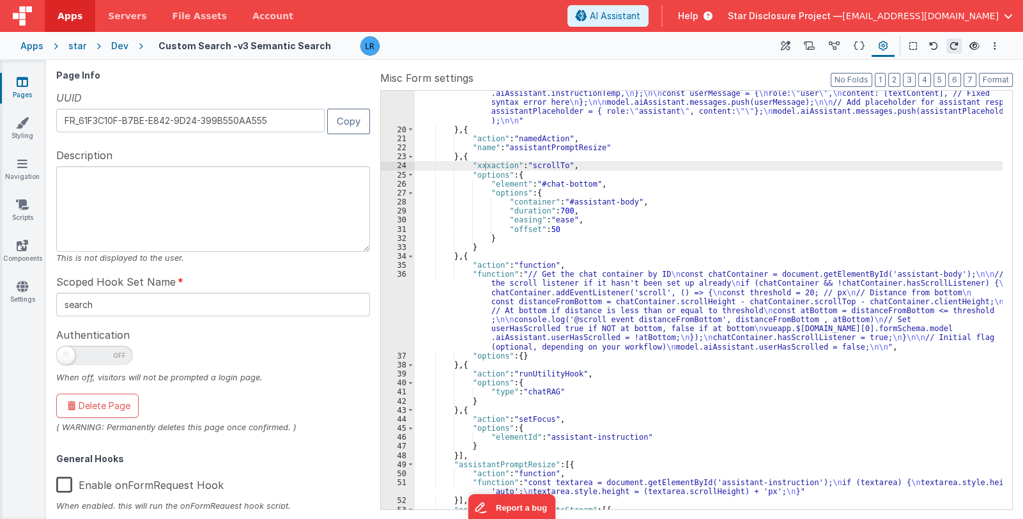
click at [483, 165] on div ""function" : "var event = action.options.event; \n\n model.aiAssistant.streamCo…" at bounding box center [709, 290] width 588 height 528
click at [4, 392] on div "Pages Styling Navigation Scripts Components Settings" at bounding box center [23, 289] width 46 height 459
click at [24, 80] on icon at bounding box center [23, 81] width 12 height 13
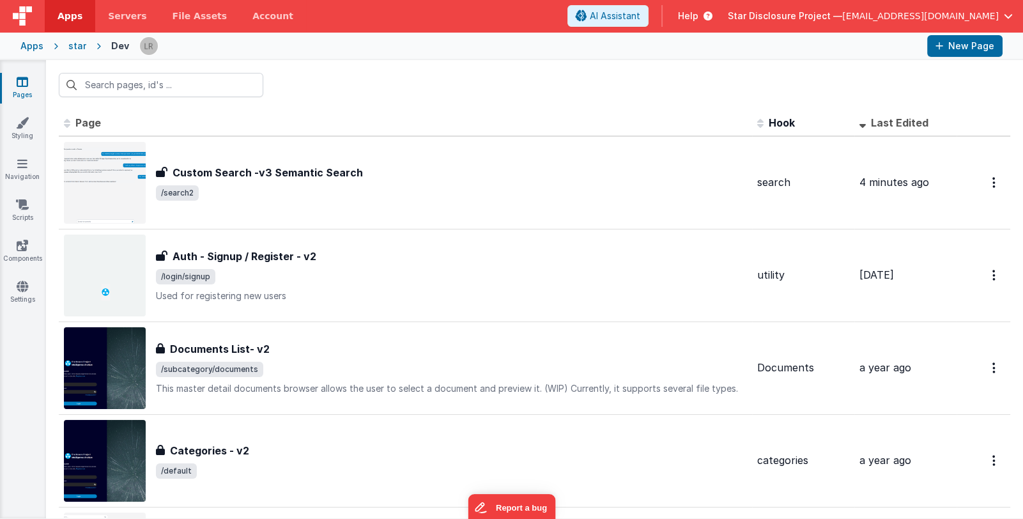
click at [788, 19] on span "Star Disclosure Project —" at bounding box center [785, 16] width 114 height 13
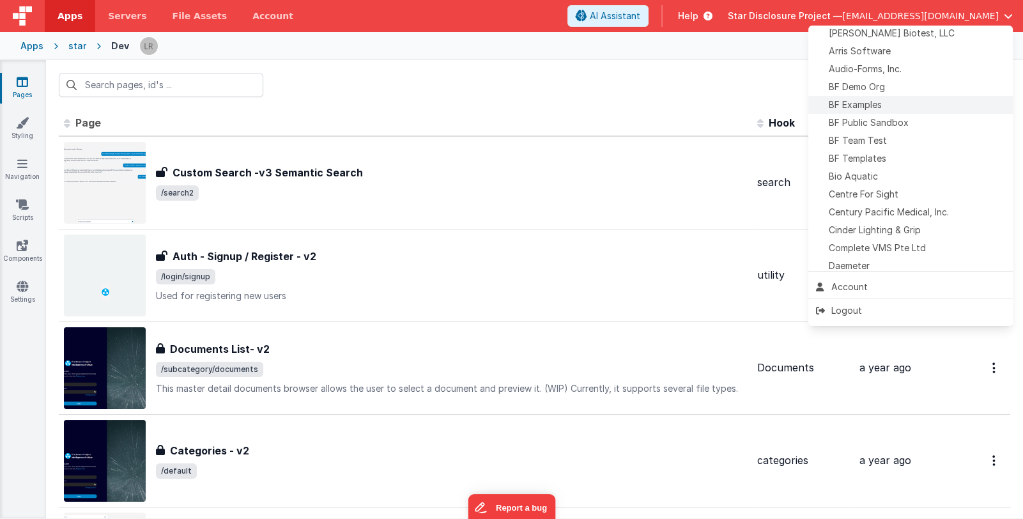
scroll to position [63, 0]
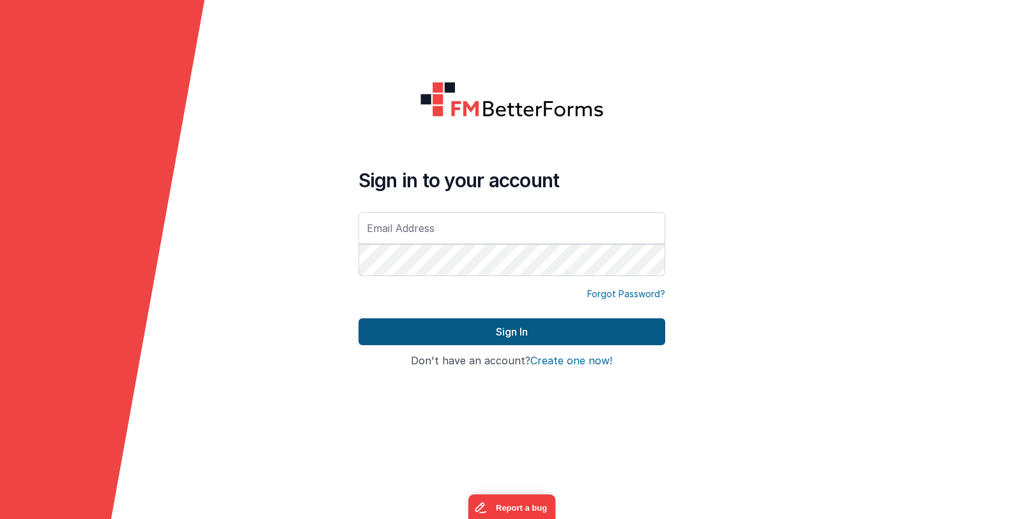
type input "[EMAIL_ADDRESS][DOMAIN_NAME]"
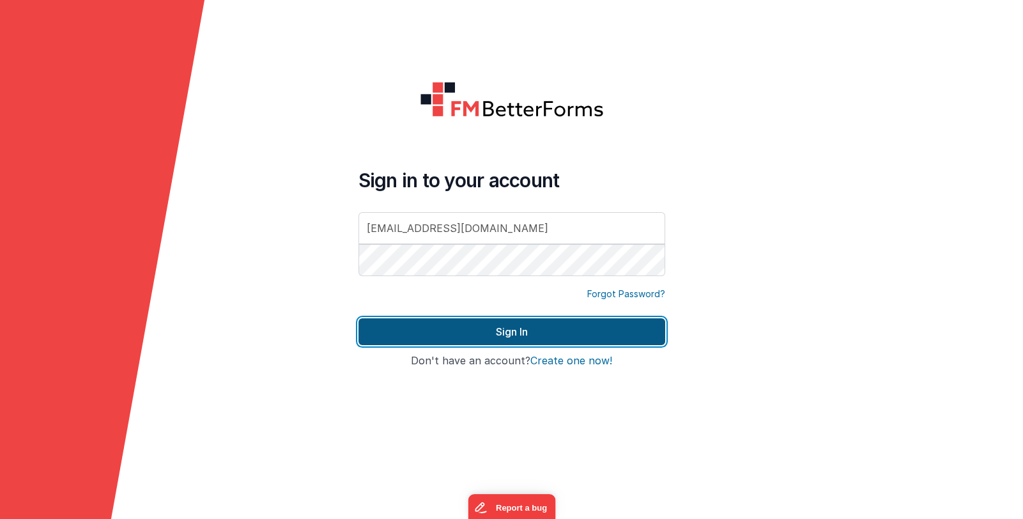
click at [399, 323] on button "Sign In" at bounding box center [511, 331] width 307 height 27
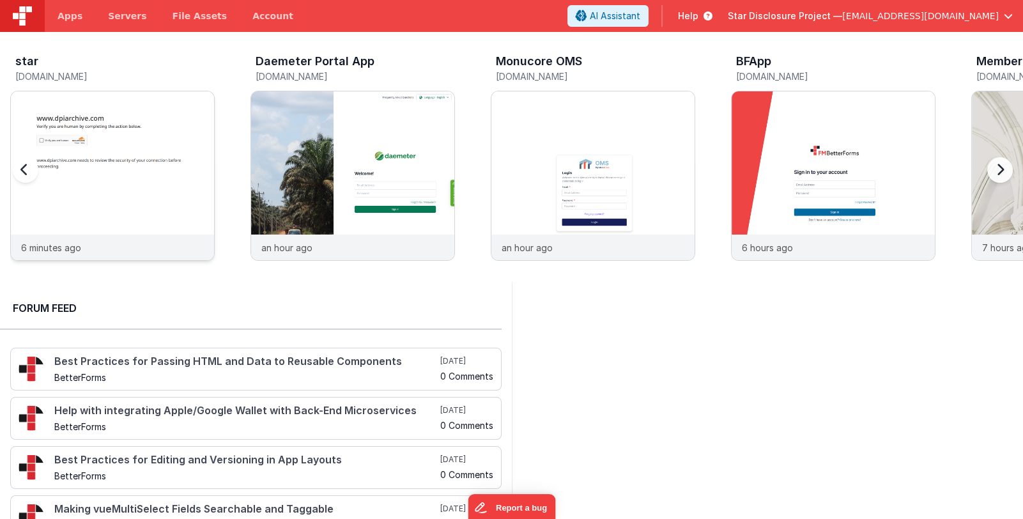
click at [174, 185] on div at bounding box center [112, 162] width 203 height 143
